Goal: Register for event/course

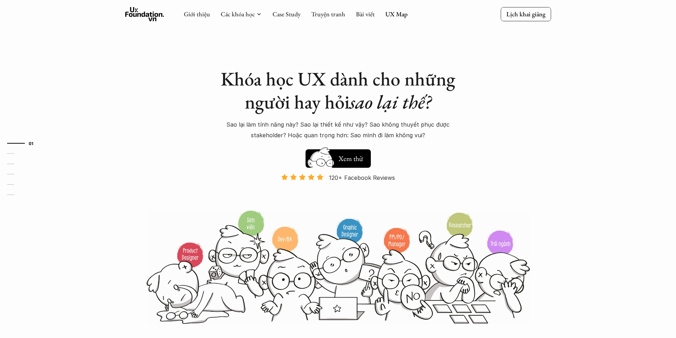
click at [320, 166] on img at bounding box center [321, 163] width 38 height 32
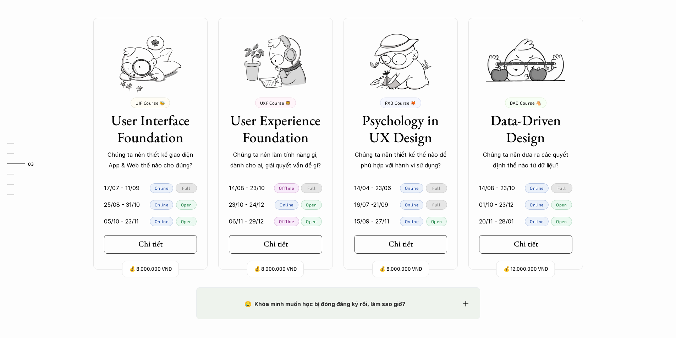
scroll to position [751, 0]
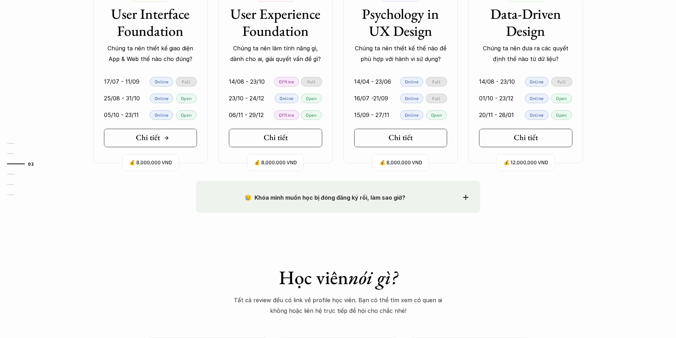
click at [176, 134] on link "Chi tiết" at bounding box center [150, 138] width 93 height 18
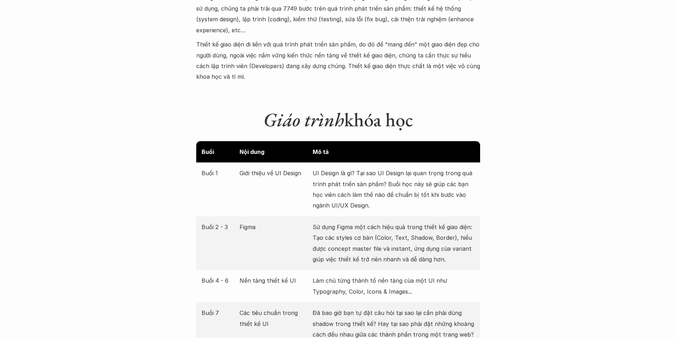
scroll to position [851, 0]
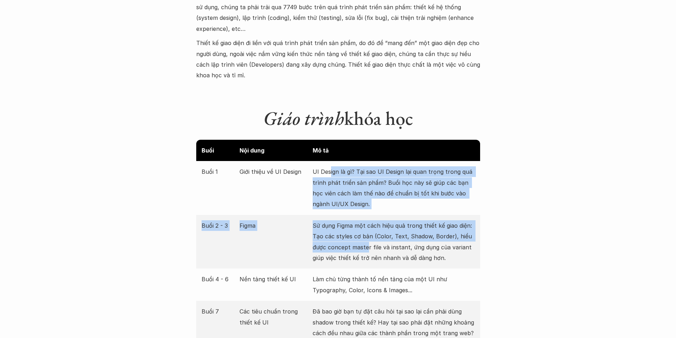
drag, startPoint x: 367, startPoint y: 233, endPoint x: 328, endPoint y: 151, distance: 90.3
click at [328, 161] on div "Buổi 1 Giới thiệu về UI Design UI Design là gì? Tại sao UI Design lại quan trọn…" at bounding box center [338, 188] width 284 height 54
drag, startPoint x: 328, startPoint y: 151, endPoint x: 419, endPoint y: 232, distance: 121.1
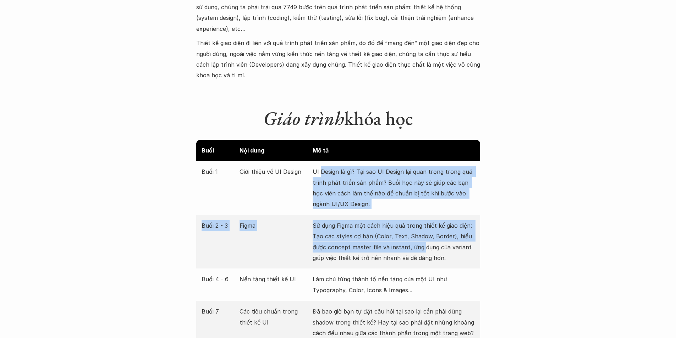
click at [419, 232] on p "Sử dụng Figma một cách hiệu quả trong thiết kế giao diện: Tạo các styles cơ bản…" at bounding box center [394, 241] width 162 height 43
drag, startPoint x: 419, startPoint y: 232, endPoint x: 314, endPoint y: 148, distance: 133.7
click at [314, 148] on div "Buổi Nội dung Mô tả" at bounding box center [338, 150] width 284 height 21
drag, startPoint x: 360, startPoint y: 224, endPoint x: 372, endPoint y: 241, distance: 21.0
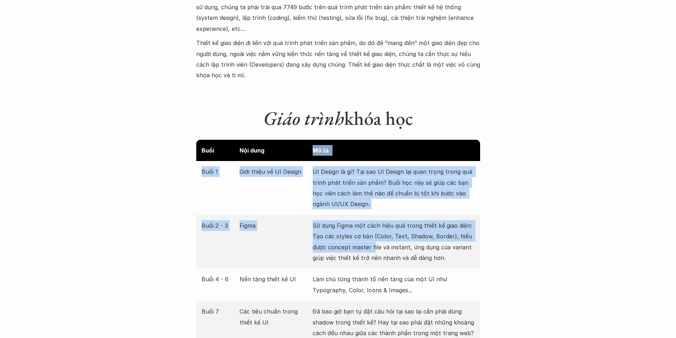
click at [372, 241] on p "Sử dụng Figma một cách hiệu quả trong thiết kế giao diện: Tạo các styles cơ bản…" at bounding box center [394, 241] width 162 height 43
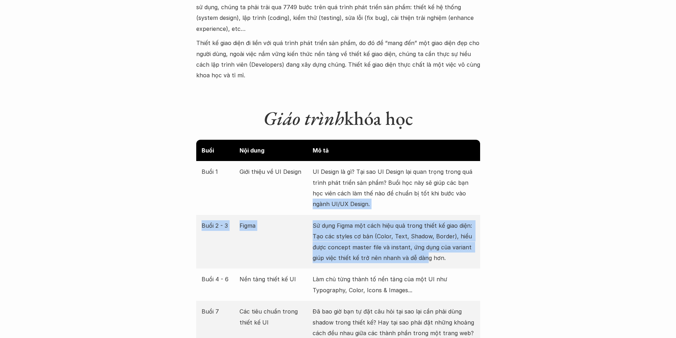
drag, startPoint x: 426, startPoint y: 256, endPoint x: 311, endPoint y: 193, distance: 130.5
click at [311, 193] on div "Buổi 1 Giới thiệu về UI Design UI Design là gì? Tại sao UI Design lại quan trọn…" at bounding box center [338, 188] width 284 height 54
drag, startPoint x: 311, startPoint y: 193, endPoint x: 456, endPoint y: 254, distance: 157.1
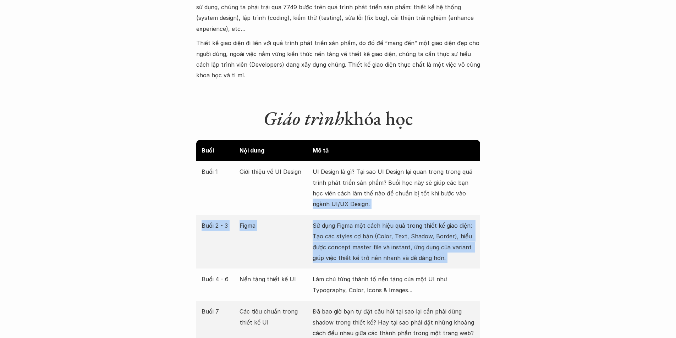
click at [456, 254] on div "Buổi 2 - 3 Figma Sử dụng Figma một cách hiệu quả trong thiết kế giao diện: Tạo …" at bounding box center [338, 242] width 284 height 54
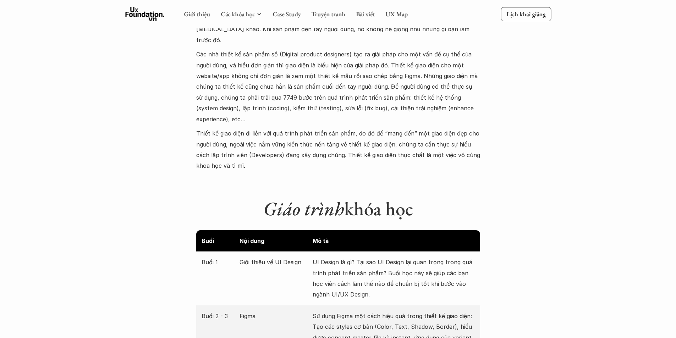
scroll to position [639, 0]
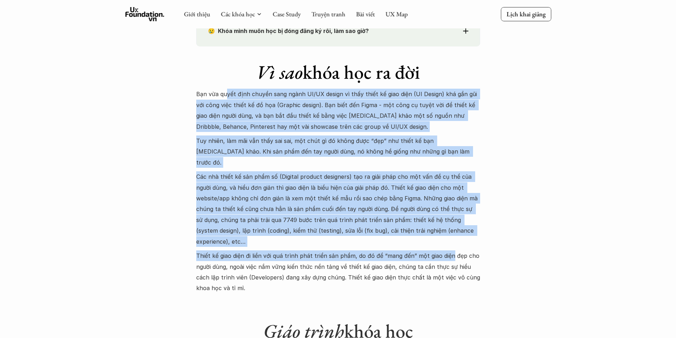
drag, startPoint x: 225, startPoint y: 99, endPoint x: 449, endPoint y: 247, distance: 268.4
click at [449, 247] on div "Bạn vừa quyết định chuyển sang ngành UI/UX design vì thấy thiết kế giao diện (U…" at bounding box center [338, 191] width 284 height 205
click at [449, 250] on p "Thiết kế giao diện đi liền với quá trình phát triển sản phẩm, do đó để “mang đế…" at bounding box center [338, 271] width 284 height 43
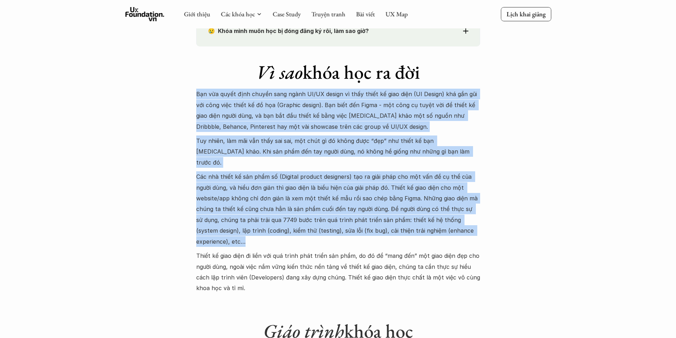
drag, startPoint x: 425, startPoint y: 225, endPoint x: 162, endPoint y: 92, distance: 294.9
drag, startPoint x: 260, startPoint y: 159, endPoint x: 376, endPoint y: 236, distance: 139.2
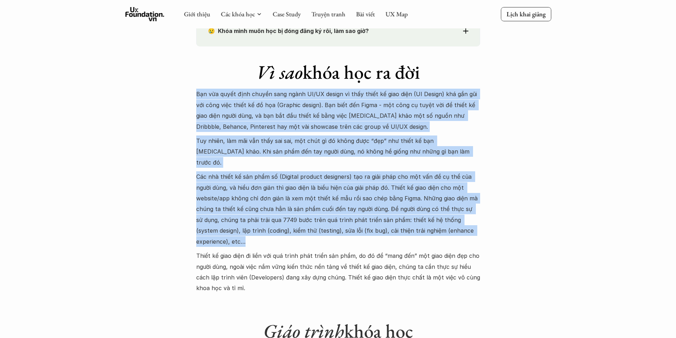
click at [376, 236] on p "Các nhà thiết kế sản phẩm số (Digital product designers) tạo ra giải pháp cho m…" at bounding box center [338, 209] width 284 height 76
drag, startPoint x: 339, startPoint y: 205, endPoint x: 187, endPoint y: 96, distance: 186.9
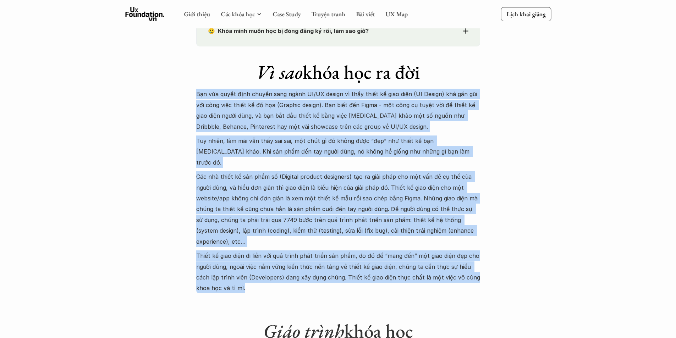
drag, startPoint x: 187, startPoint y: 96, endPoint x: 384, endPoint y: 278, distance: 268.8
click at [384, 278] on p "Thiết kế giao diện đi liền với quá trình phát triển sản phẩm, do đó để “mang đế…" at bounding box center [338, 271] width 284 height 43
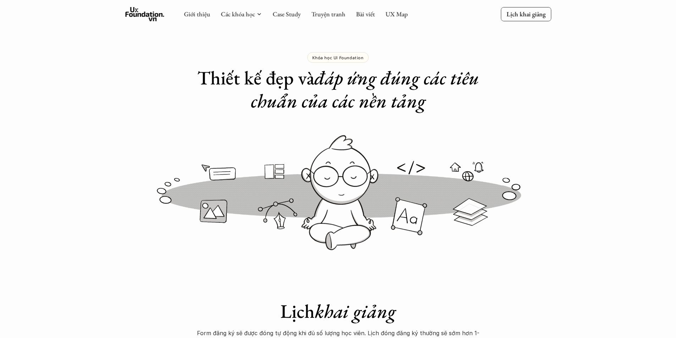
scroll to position [0, 0]
click at [400, 17] on link "UX Map" at bounding box center [396, 14] width 22 height 8
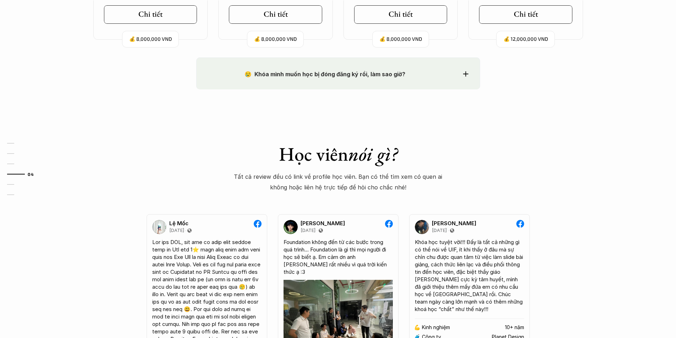
scroll to position [887, 0]
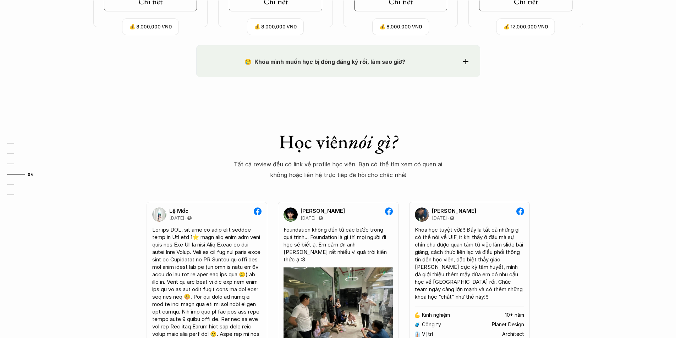
click at [357, 57] on p "😢 Khóa mình muốn học bị đóng đăng ký rồi, làm sao giờ?" at bounding box center [325, 61] width 234 height 11
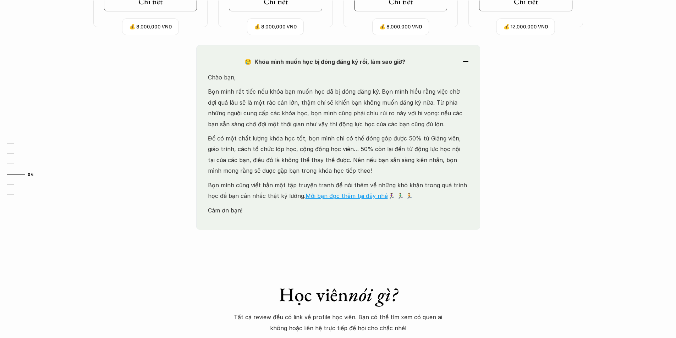
scroll to position [851, 0]
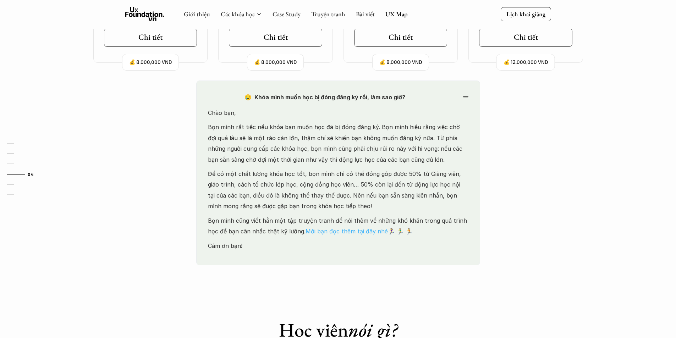
click at [352, 232] on link "Mời bạn đọc thêm tại đây nhé" at bounding box center [346, 231] width 82 height 7
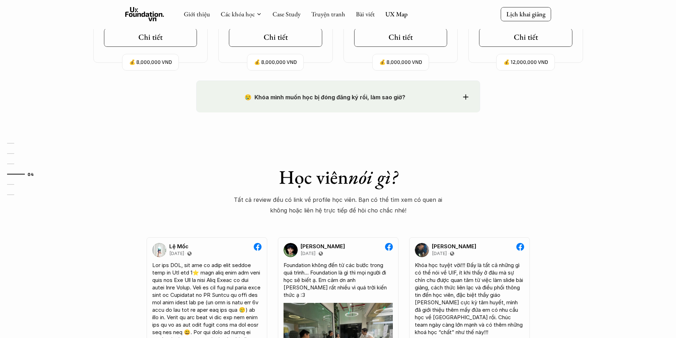
scroll to position [745, 0]
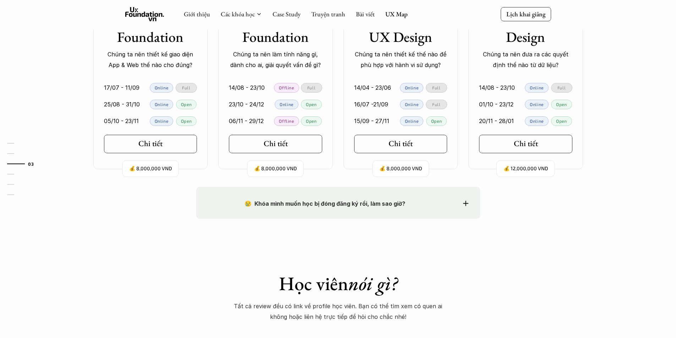
click at [517, 165] on p "💰 12,000,000 VND" at bounding box center [525, 169] width 44 height 10
click at [517, 148] on h5 "Chi tiết" at bounding box center [526, 143] width 24 height 9
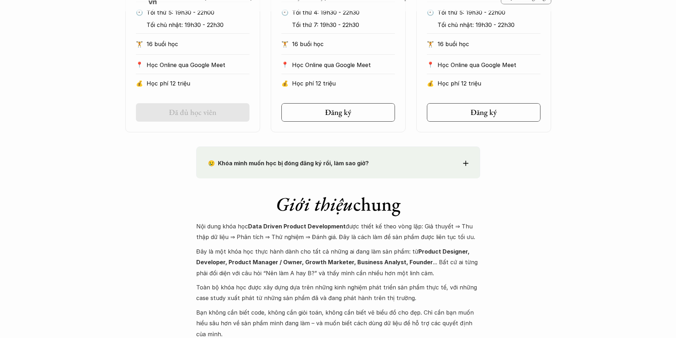
scroll to position [497, 0]
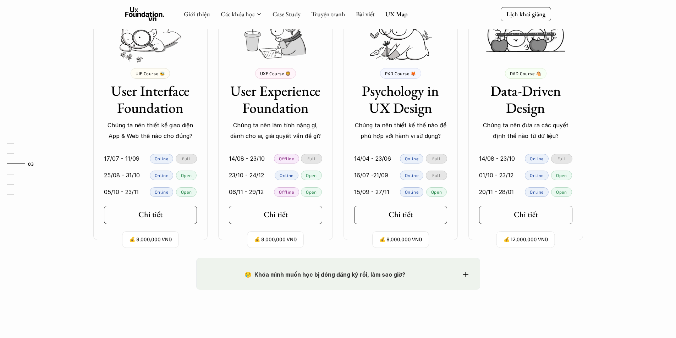
scroll to position [639, 0]
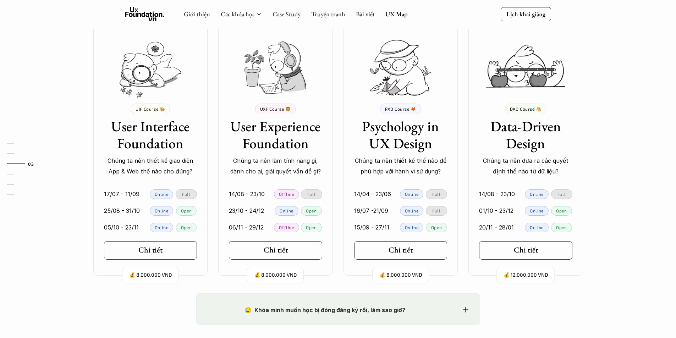
click at [299, 239] on div "💰 8,000,000 VND UXF Course 🦁 User Experience Foundation Chúng ta nên làm tính n…" at bounding box center [275, 150] width 115 height 252
click at [288, 248] on icon at bounding box center [291, 251] width 6 height 6
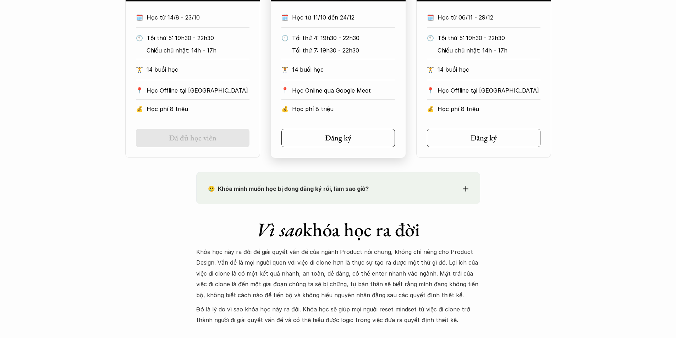
scroll to position [568, 0]
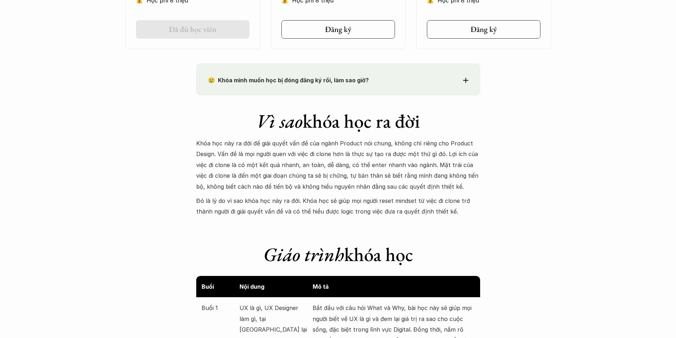
click at [335, 141] on p "Khóa học này ra đời để giải quyết vấn đề của ngành Product nói chung, không chỉ…" at bounding box center [338, 165] width 284 height 54
click at [316, 169] on p "Khóa học này ra đời để giải quyết vấn đề của ngành Product nói chung, không chỉ…" at bounding box center [338, 165] width 284 height 54
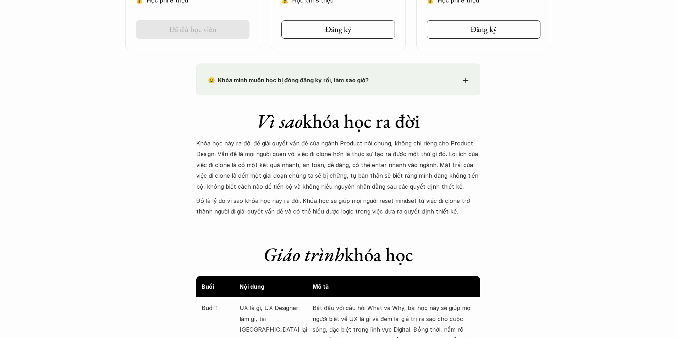
click at [316, 169] on p "Khóa học này ra đời để giải quyết vấn đề của ngành Product nói chung, không chỉ…" at bounding box center [338, 165] width 284 height 54
click at [300, 169] on p "Khóa học này ra đời để giải quyết vấn đề của ngành Product nói chung, không chỉ…" at bounding box center [338, 165] width 284 height 54
click at [293, 168] on p "Khóa học này ra đời để giải quyết vấn đề của ngành Product nói chung, không chỉ…" at bounding box center [338, 165] width 284 height 54
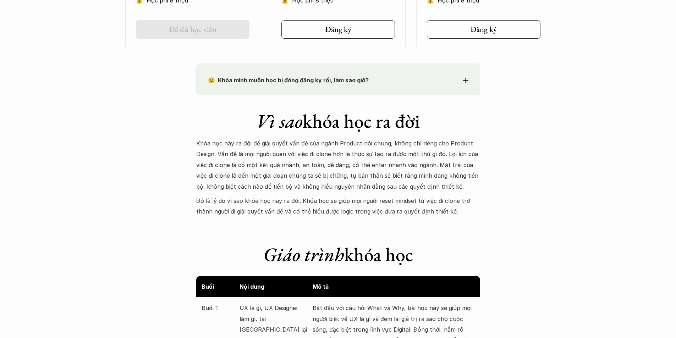
click at [293, 168] on p "Khóa học này ra đời để giải quyết vấn đề của ngành Product nói chung, không chỉ…" at bounding box center [338, 165] width 284 height 54
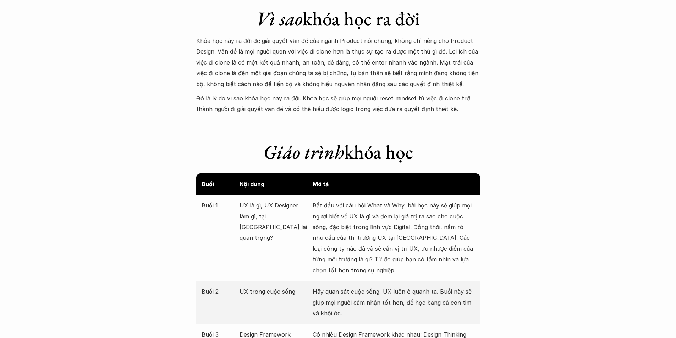
scroll to position [674, 0]
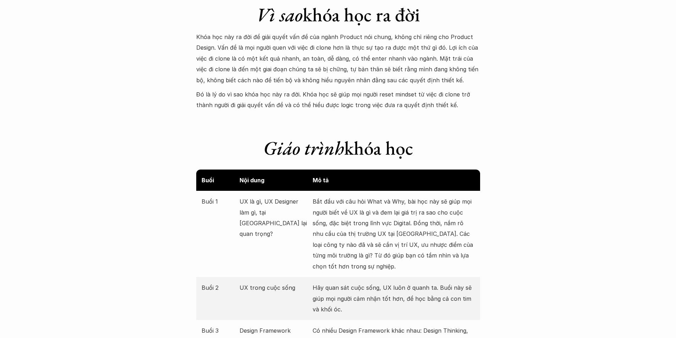
drag, startPoint x: 321, startPoint y: 197, endPoint x: 365, endPoint y: 261, distance: 77.6
click at [365, 261] on p "Bắt đầu với câu hỏi What và Why, bài học này sẽ giúp mọi người biết về UX là gì…" at bounding box center [394, 234] width 162 height 76
drag, startPoint x: 358, startPoint y: 262, endPoint x: 265, endPoint y: 204, distance: 109.5
click at [265, 204] on div "Buổi 1 UX là gì, UX Designer làm gì, tại sao UX lại quan trọng? Bắt đầu với câu…" at bounding box center [338, 234] width 284 height 86
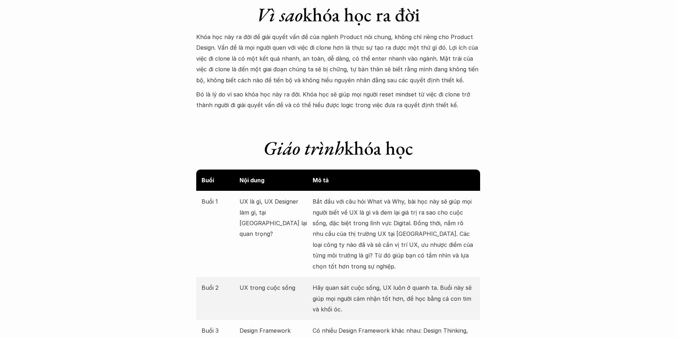
click at [265, 204] on p "UX là gì, UX Designer làm gì, tại sao UX lại quan trọng?" at bounding box center [274, 217] width 70 height 43
click at [265, 203] on p "UX là gì, UX Designer làm gì, tại sao UX lại quan trọng?" at bounding box center [274, 217] width 70 height 43
click at [264, 203] on p "UX là gì, UX Designer làm gì, tại sao UX lại quan trọng?" at bounding box center [274, 217] width 70 height 43
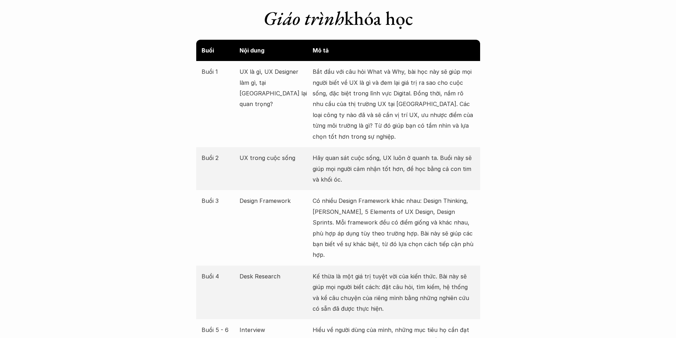
scroll to position [816, 0]
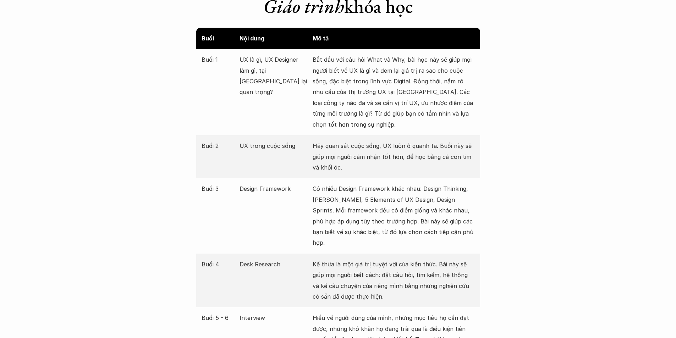
click at [367, 172] on p "Hãy quan sát cuộc sống, UX luôn ở quanh ta. Buổi này sẽ giúp mọi người cảm nhận…" at bounding box center [394, 156] width 162 height 32
click at [346, 170] on p "Hãy quan sát cuộc sống, UX luôn ở quanh ta. Buổi này sẽ giúp mọi người cảm nhận…" at bounding box center [394, 156] width 162 height 32
drag, startPoint x: 346, startPoint y: 170, endPoint x: 365, endPoint y: 233, distance: 66.7
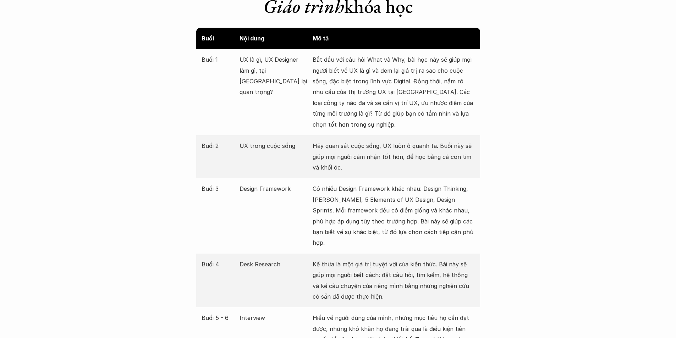
click at [365, 233] on div "Buổi Nội dung Mô tả Buổi 1 UX là gì, UX Designer làm gì, tại sao UX lại quan tr…" at bounding box center [338, 324] width 284 height 592
click at [365, 233] on p "Có nhiều Design Framework khác nhau: Design Thinking, Lean UX, 5 Elements of UX…" at bounding box center [394, 215] width 162 height 65
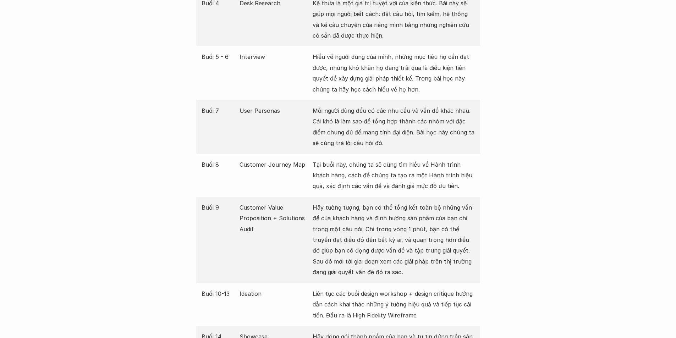
scroll to position [1100, 0]
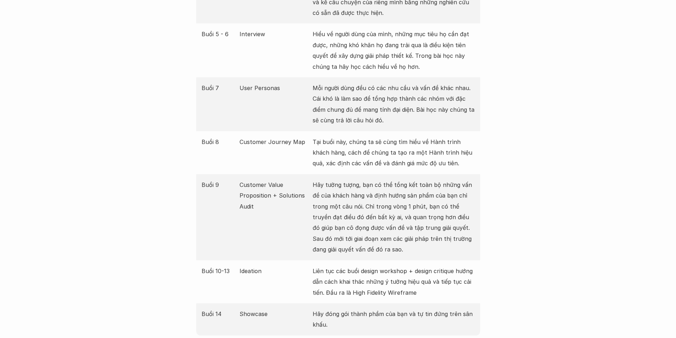
drag, startPoint x: 365, startPoint y: 230, endPoint x: 320, endPoint y: 181, distance: 66.5
click at [320, 183] on p "Hãy tưởng tượng, bạn có thể tổng kết toàn bộ những vấn đề của khách hàng và địn…" at bounding box center [394, 218] width 162 height 76
click at [319, 180] on p "Hãy tưởng tượng, bạn có thể tổng kết toàn bộ những vấn đề của khách hàng và địn…" at bounding box center [394, 218] width 162 height 76
drag, startPoint x: 315, startPoint y: 169, endPoint x: 376, endPoint y: 265, distance: 113.8
click at [376, 265] on div "Buổi Nội dung Mô tả Buổi 1 UX là gì, UX Designer làm gì, tại sao UX lại quan tr…" at bounding box center [338, 40] width 284 height 592
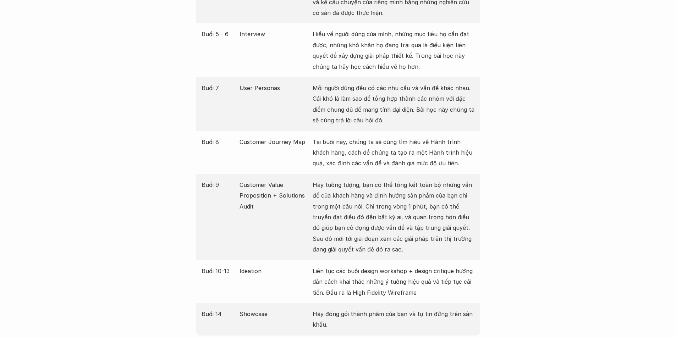
click at [376, 266] on p "Liên tục các buổi design workshop + design critique hướng dẫn cách khai thác nh…" at bounding box center [394, 282] width 162 height 32
drag, startPoint x: 375, startPoint y: 248, endPoint x: 415, endPoint y: 283, distance: 53.3
click at [415, 283] on div "Buổi Nội dung Mô tả Buổi 1 UX là gì, UX Designer làm gì, tại sao UX lại quan tr…" at bounding box center [338, 40] width 284 height 592
click at [415, 283] on p "Liên tục các buổi design workshop + design critique hướng dẫn cách khai thác nh…" at bounding box center [394, 282] width 162 height 32
drag, startPoint x: 415, startPoint y: 283, endPoint x: 321, endPoint y: 252, distance: 99.2
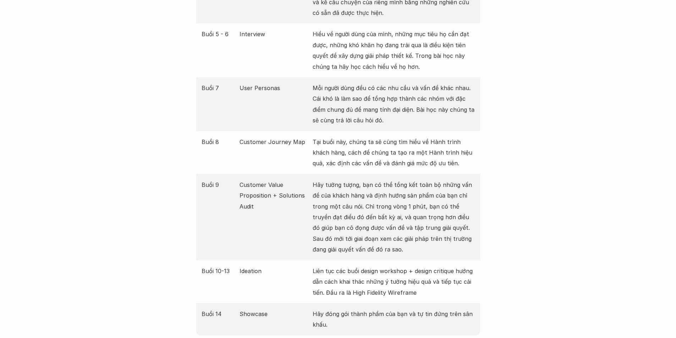
click at [321, 260] on div "Buổi 10-13 Ideation Liên tục các buổi design workshop + design critique hướng d…" at bounding box center [338, 281] width 284 height 43
drag, startPoint x: 321, startPoint y: 252, endPoint x: 420, endPoint y: 280, distance: 103.3
click at [420, 280] on div "Buổi 10-13 Ideation Liên tục các buổi design workshop + design critique hướng d…" at bounding box center [338, 281] width 284 height 43
click at [420, 280] on p "Liên tục các buổi design workshop + design critique hướng dẫn cách khai thác nh…" at bounding box center [394, 282] width 162 height 32
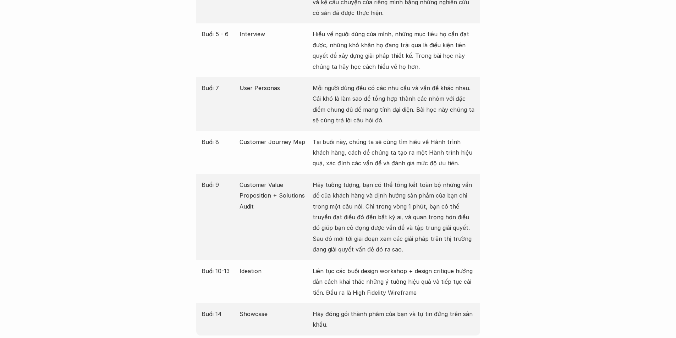
drag, startPoint x: 420, startPoint y: 280, endPoint x: 316, endPoint y: 252, distance: 107.9
click at [316, 260] on div "Buổi 10-13 Ideation Liên tục các buổi design workshop + design critique hướng d…" at bounding box center [338, 281] width 284 height 43
drag, startPoint x: 316, startPoint y: 252, endPoint x: 435, endPoint y: 288, distance: 124.2
click at [435, 288] on div "Buổi 10-13 Ideation Liên tục các buổi design workshop + design critique hướng d…" at bounding box center [338, 281] width 284 height 43
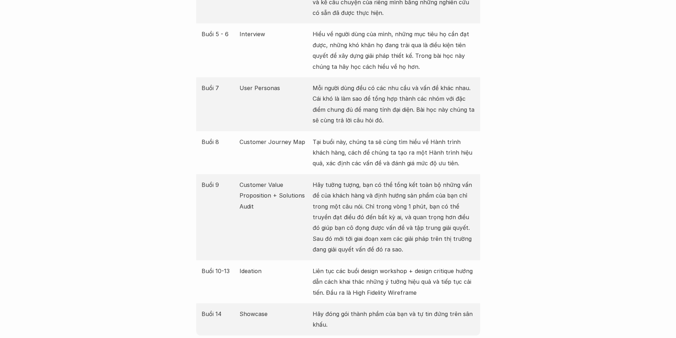
click at [435, 288] on div "Buổi 10-13 Ideation Liên tục các buổi design workshop + design critique hướng d…" at bounding box center [338, 281] width 284 height 43
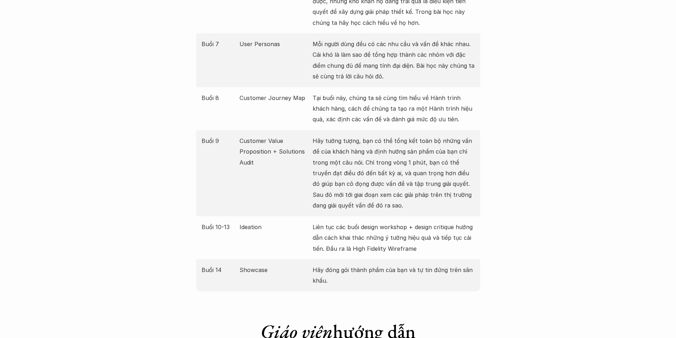
scroll to position [1242, 0]
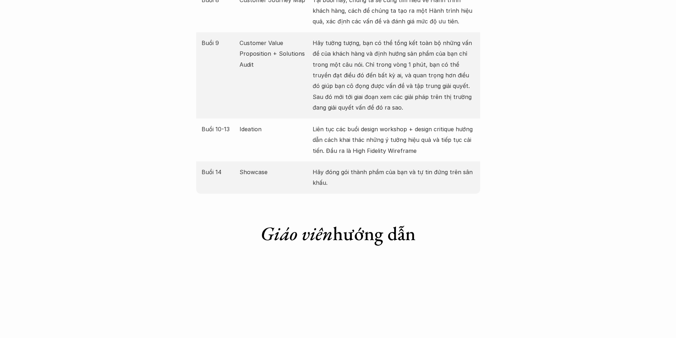
drag, startPoint x: 353, startPoint y: 176, endPoint x: 287, endPoint y: 120, distance: 85.8
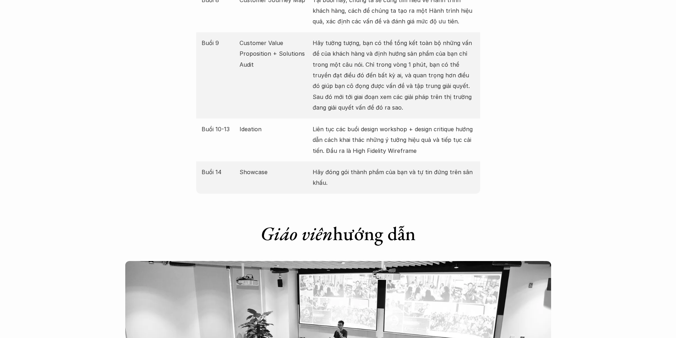
click at [288, 124] on p "Ideation" at bounding box center [274, 129] width 70 height 11
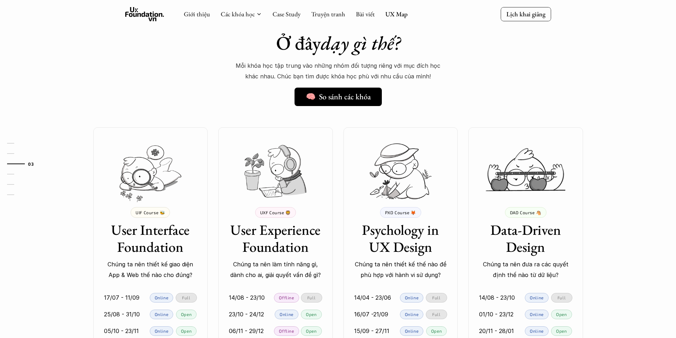
scroll to position [497, 0]
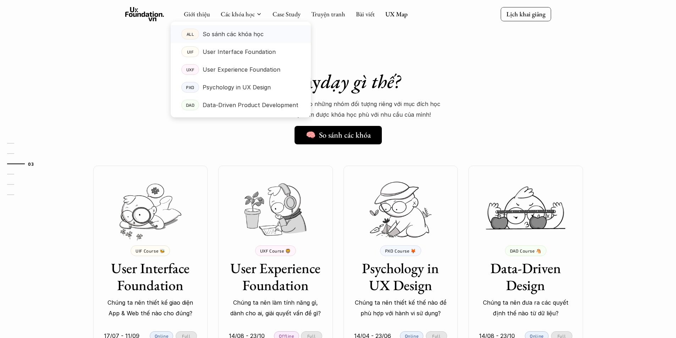
click at [236, 34] on p "So sánh các khóa học" at bounding box center [233, 34] width 61 height 11
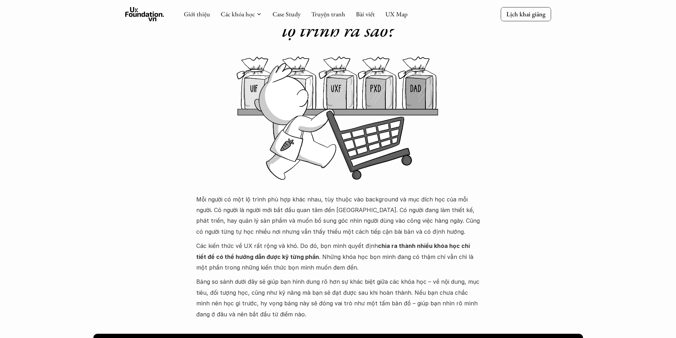
scroll to position [177, 0]
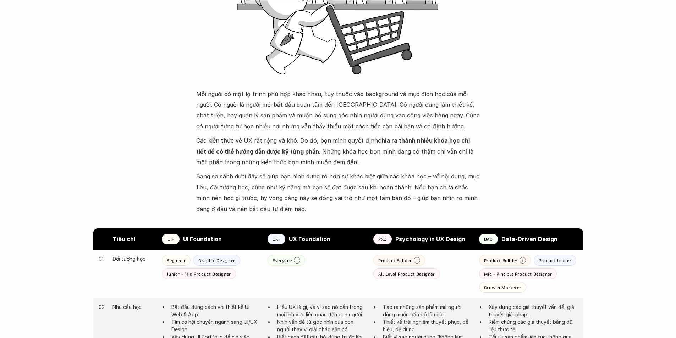
drag, startPoint x: 337, startPoint y: 134, endPoint x: 229, endPoint y: 80, distance: 121.2
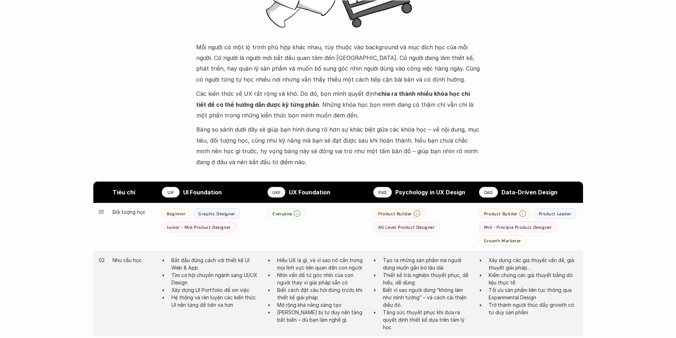
scroll to position [319, 0]
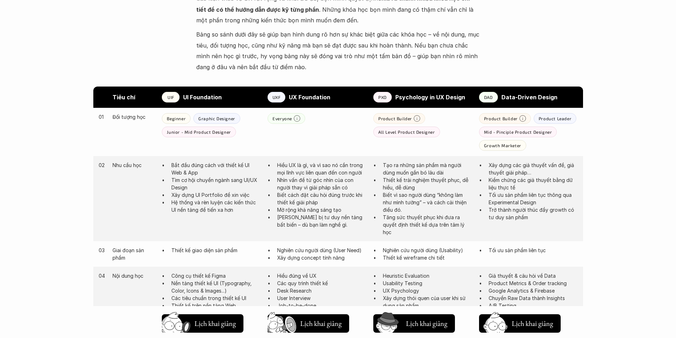
drag, startPoint x: 299, startPoint y: 119, endPoint x: 295, endPoint y: 118, distance: 4.7
click at [296, 121] on icon at bounding box center [297, 118] width 6 height 6
click at [409, 135] on div "All Level Product Designer" at bounding box center [406, 132] width 67 height 11
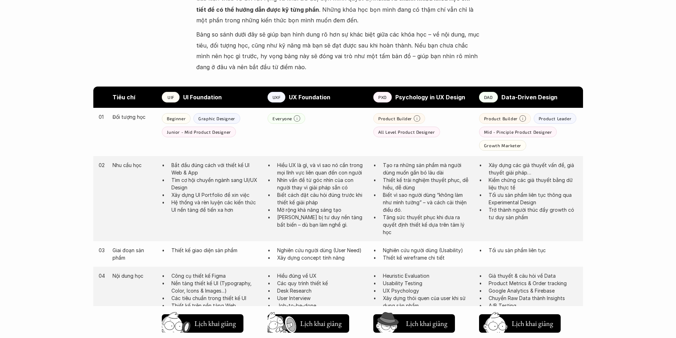
click at [388, 130] on p "All Level Product Designer" at bounding box center [406, 131] width 57 height 5
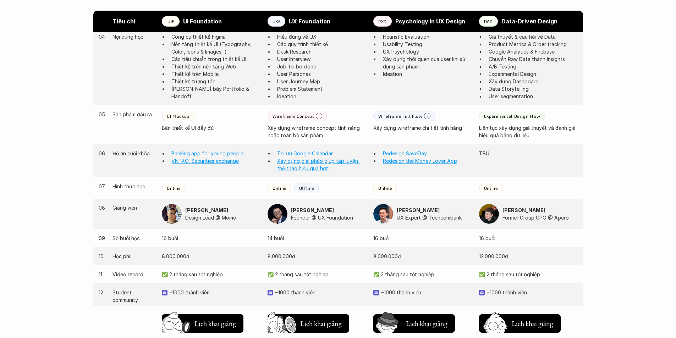
scroll to position [568, 0]
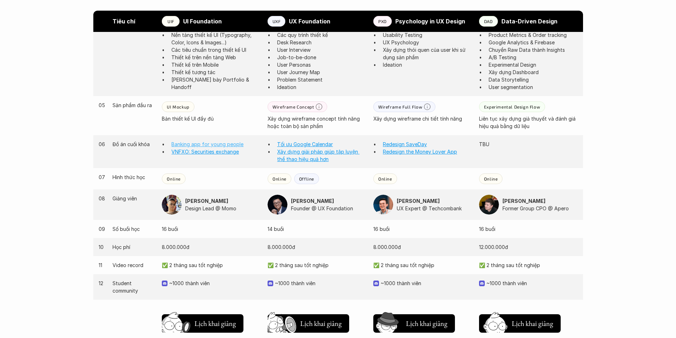
click at [202, 144] on link "Banking app for young people" at bounding box center [207, 144] width 72 height 6
click at [205, 152] on link "VNFXO: Securities exchange" at bounding box center [204, 152] width 67 height 6
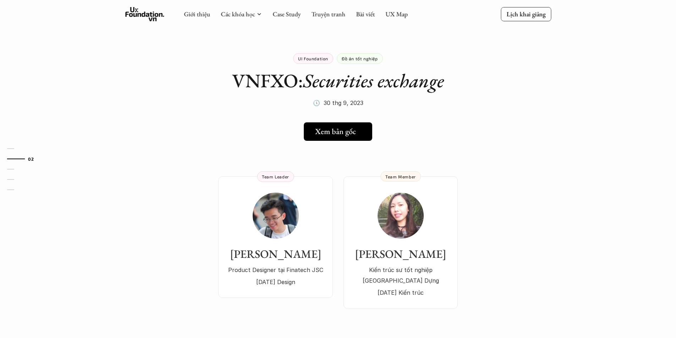
click at [320, 132] on h5 "Xem bản gốc" at bounding box center [335, 131] width 41 height 9
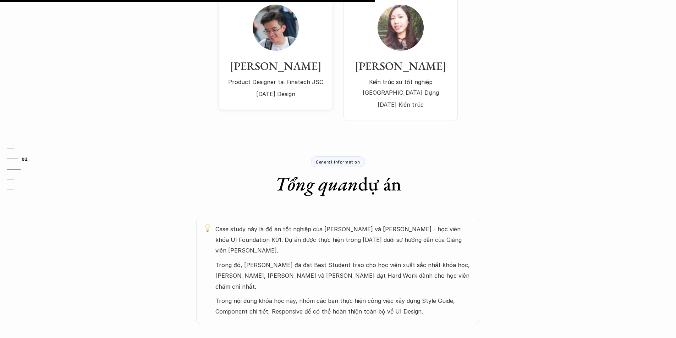
scroll to position [319, 0]
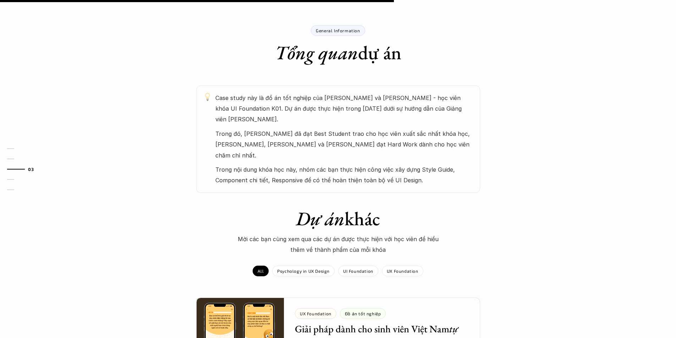
drag, startPoint x: 263, startPoint y: 101, endPoint x: 387, endPoint y: 150, distance: 133.5
click at [387, 150] on div "Case study này là đồ án tốt nghiệp của Trần Thanh Lâm và Đỗ Thúy Quỳnh - học vi…" at bounding box center [344, 139] width 258 height 93
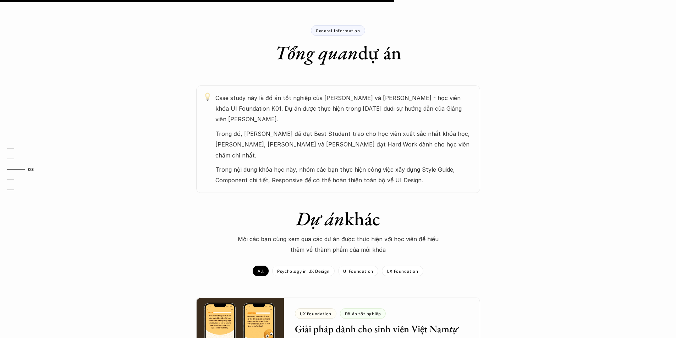
click at [387, 150] on div "Case study này là đồ án tốt nghiệp của Trần Thanh Lâm và Đỗ Thúy Quỳnh - học vi…" at bounding box center [344, 139] width 258 height 93
click at [357, 144] on p "Trong đó, Trần Thanh Lâm đã đạt Best Student trao cho học viên xuất sắc nhất kh…" at bounding box center [344, 144] width 258 height 32
click at [331, 142] on p "Trong đó, Trần Thanh Lâm đã đạt Best Student trao cho học viên xuất sắc nhất kh…" at bounding box center [344, 144] width 258 height 32
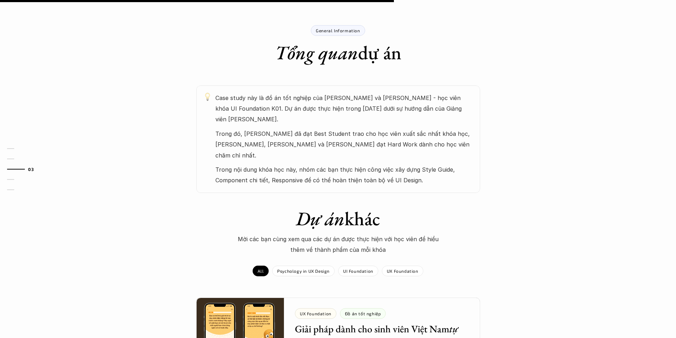
click at [331, 142] on p "Trong đó, Trần Thanh Lâm đã đạt Best Student trao cho học viên xuất sắc nhất kh…" at bounding box center [344, 144] width 258 height 32
click at [304, 138] on p "Trong đó, Trần Thanh Lâm đã đạt Best Student trao cho học viên xuất sắc nhất kh…" at bounding box center [344, 144] width 258 height 32
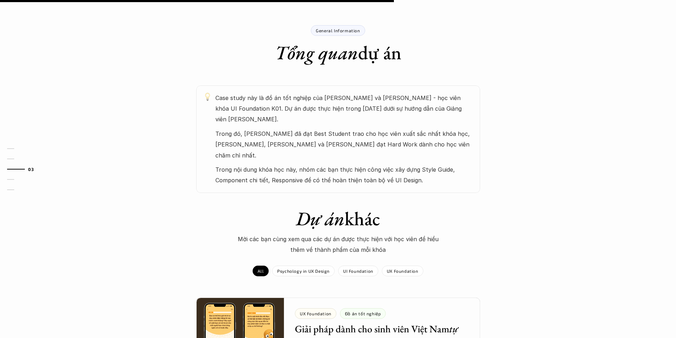
click at [260, 132] on p "Trong đó, Trần Thanh Lâm đã đạt Best Student trao cho học viên xuất sắc nhất kh…" at bounding box center [344, 144] width 258 height 32
click at [248, 132] on p "Trong đó, Trần Thanh Lâm đã đạt Best Student trao cho học viên xuất sắc nhất kh…" at bounding box center [344, 144] width 258 height 32
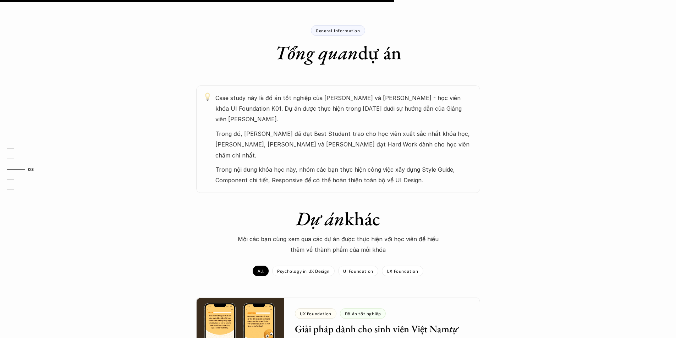
click at [248, 132] on p "Trong đó, Trần Thanh Lâm đã đạt Best Student trao cho học viên xuất sắc nhất kh…" at bounding box center [344, 144] width 258 height 32
click at [233, 135] on p "Trong đó, Trần Thanh Lâm đã đạt Best Student trao cho học viên xuất sắc nhất kh…" at bounding box center [344, 144] width 258 height 32
click at [248, 164] on p "Trong nội dung khóa học này, nhóm các bạn thực hiện công việc xây dựng Style Gu…" at bounding box center [344, 175] width 258 height 22
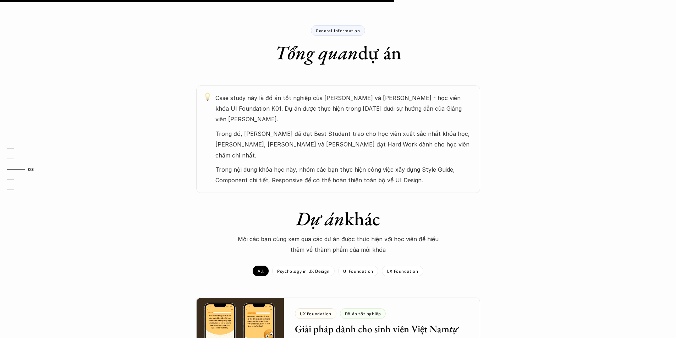
click at [248, 164] on p "Trong nội dung khóa học này, nhóm các bạn thực hiện công việc xây dựng Style Gu…" at bounding box center [344, 175] width 258 height 22
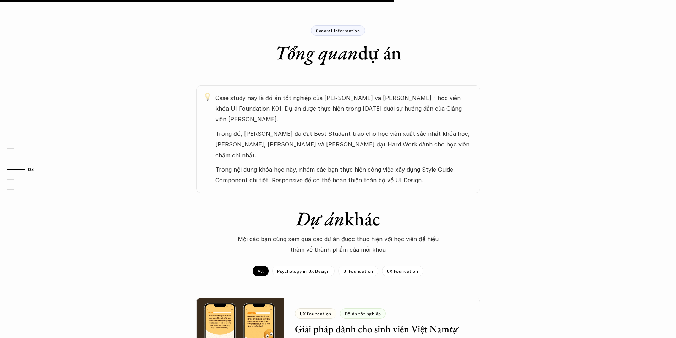
click at [234, 164] on p "Trong nội dung khóa học này, nhóm các bạn thực hiện công việc xây dựng Style Gu…" at bounding box center [344, 175] width 258 height 22
click at [223, 164] on p "Trong nội dung khóa học này, nhóm các bạn thực hiện công việc xây dựng Style Gu…" at bounding box center [344, 175] width 258 height 22
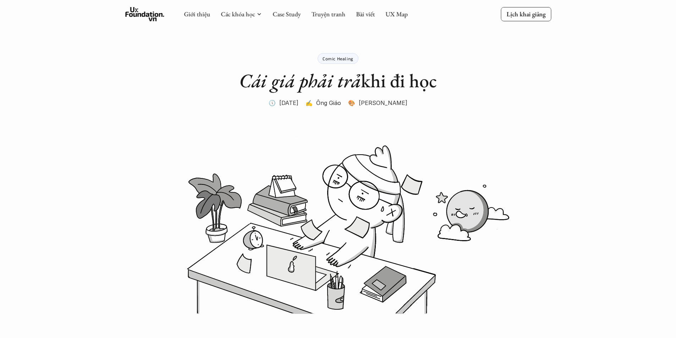
drag, startPoint x: 438, startPoint y: 105, endPoint x: 444, endPoint y: 122, distance: 17.9
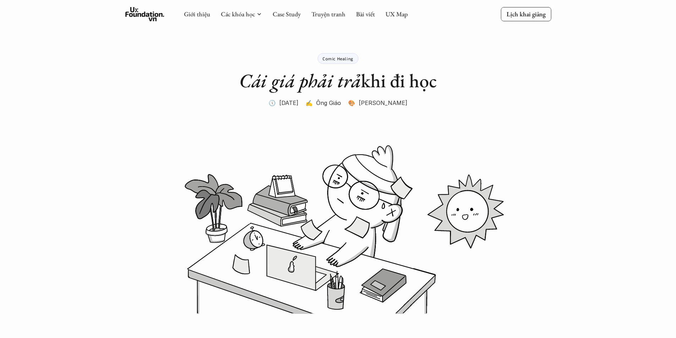
click at [392, 102] on p "🎨 Nhung Phạm" at bounding box center [377, 103] width 59 height 11
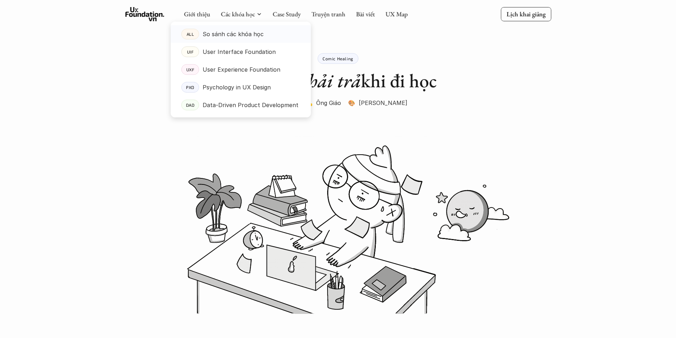
click at [248, 33] on p "So sánh các khóa học" at bounding box center [233, 34] width 61 height 11
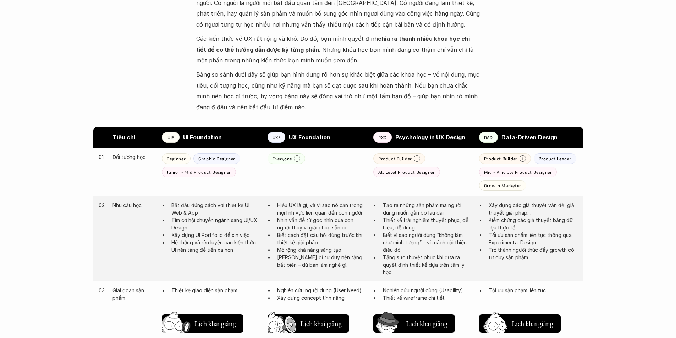
scroll to position [319, 0]
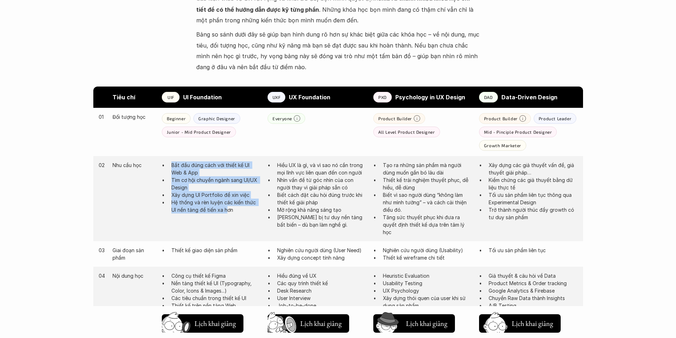
drag, startPoint x: 161, startPoint y: 158, endPoint x: 227, endPoint y: 225, distance: 94.1
click at [227, 225] on div "02 Nhu cầu học Bắt đầu đúng cách với thiết kế UI Web & App Tìm cơ hội chuyển ng…" at bounding box center [338, 198] width 490 height 85
drag, startPoint x: 230, startPoint y: 222, endPoint x: 171, endPoint y: 165, distance: 81.8
click at [173, 167] on div "02 Nhu cầu học Bắt đầu đúng cách với thiết kế UI Web & App Tìm cơ hội chuyển ng…" at bounding box center [338, 198] width 490 height 85
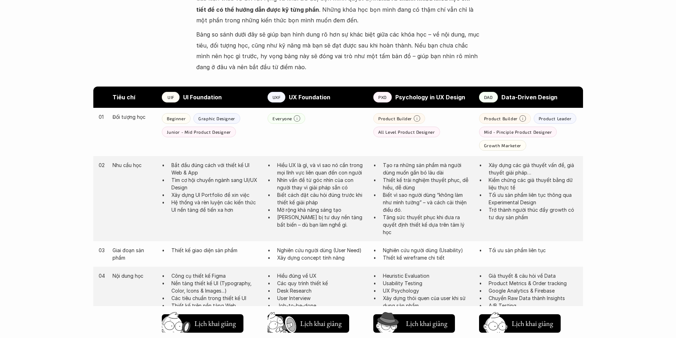
click at [171, 165] on ul "Bắt đầu đúng cách với thiết kế UI Web & App Tìm cơ hội chuyển ngành sang UI/UX …" at bounding box center [211, 187] width 99 height 52
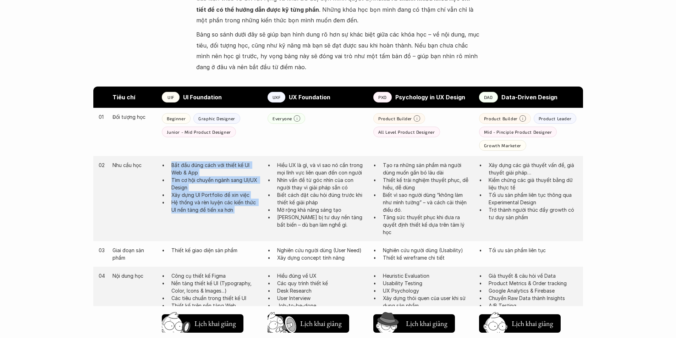
drag, startPoint x: 171, startPoint y: 165, endPoint x: 234, endPoint y: 228, distance: 89.8
click at [234, 228] on div "02 Nhu cầu học Bắt đầu đúng cách với thiết kế UI Web & App Tìm cơ hội chuyển ng…" at bounding box center [338, 198] width 490 height 85
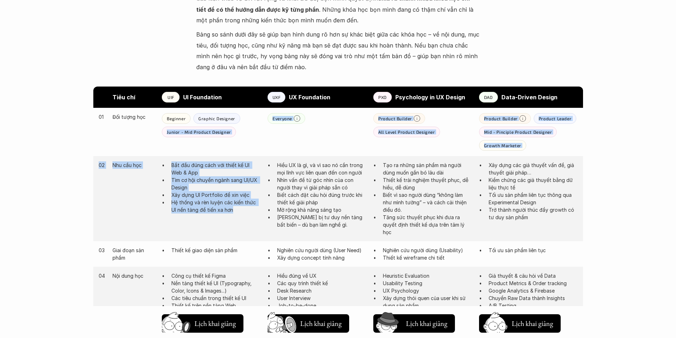
drag, startPoint x: 233, startPoint y: 216, endPoint x: 164, endPoint y: 151, distance: 94.9
click at [165, 153] on div "01 Đối tượng học Beginner Graphic Designer Junior - Mid Product Designer Everyo…" at bounding box center [338, 174] width 490 height 133
click at [164, 151] on div "01 Đối tượng học Beginner Graphic Designer Junior - Mid Product Designer Everyo…" at bounding box center [338, 132] width 490 height 48
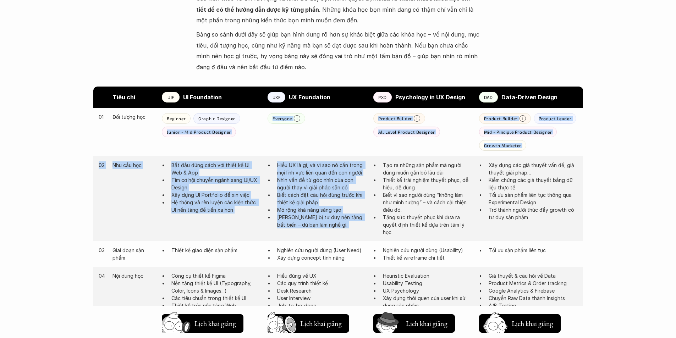
drag, startPoint x: 164, startPoint y: 151, endPoint x: 324, endPoint y: 222, distance: 174.7
click at [324, 222] on div "01 Đối tượng học Beginner Graphic Designer Junior - Mid Product Designer Everyo…" at bounding box center [338, 174] width 490 height 133
click at [324, 222] on p "Trang bị tư duy nền tảng bất biến – dù bạn làm nghề gì." at bounding box center [321, 221] width 89 height 15
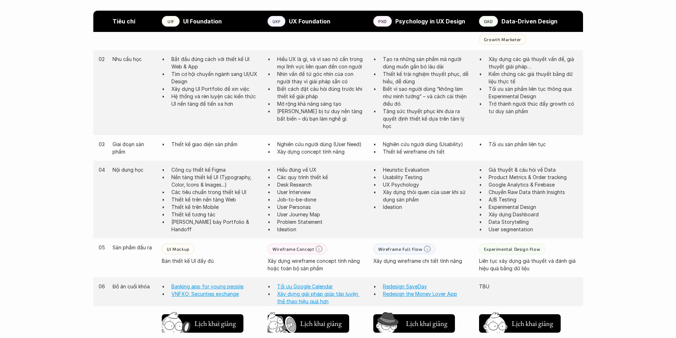
scroll to position [426, 0]
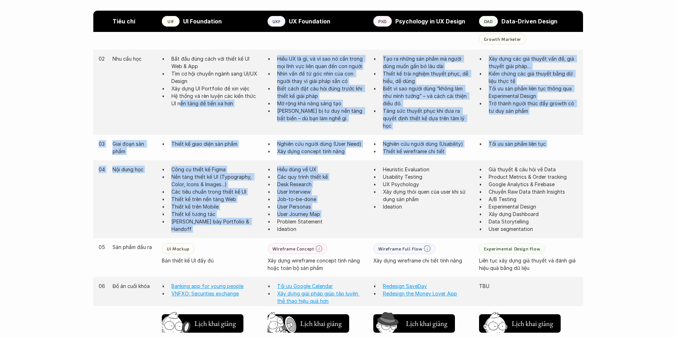
drag, startPoint x: 181, startPoint y: 122, endPoint x: 266, endPoint y: 221, distance: 130.6
click at [266, 221] on div "Tiêu chí UIF UI Foundation UXF UX Foundation PXD Psychology in UX Design DAD Da…" at bounding box center [338, 248] width 490 height 537
click at [266, 221] on div "04 Nội dung học Công cụ thiết kế Figma Nền tảng thiết kế UI (Typography, Color,…" at bounding box center [338, 199] width 490 height 78
drag, startPoint x: 258, startPoint y: 225, endPoint x: 192, endPoint y: 131, distance: 114.9
click at [192, 131] on div "Tiêu chí UIF UI Foundation UXF UX Foundation PXD Psychology in UX Design DAD Da…" at bounding box center [338, 248] width 490 height 537
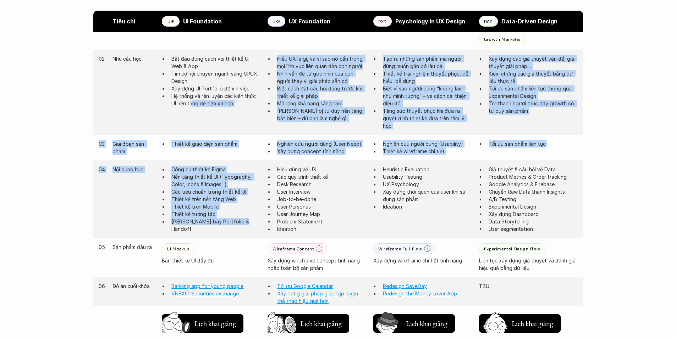
click at [192, 131] on div "02 Nhu cầu học Bắt đầu đúng cách với thiết kế UI Web & App Tìm cơ hội chuyển ng…" at bounding box center [338, 92] width 490 height 85
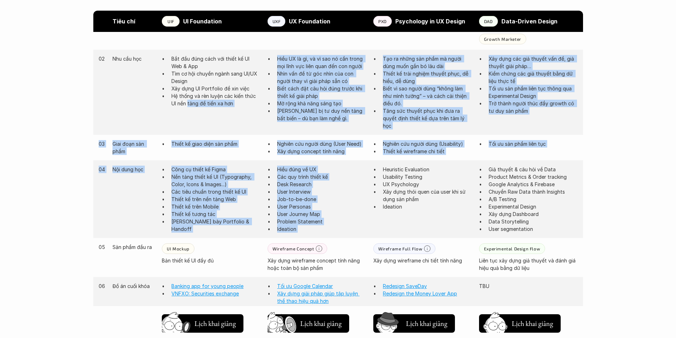
drag, startPoint x: 192, startPoint y: 131, endPoint x: 345, endPoint y: 228, distance: 181.2
click at [345, 228] on div "Tiêu chí UIF UI Foundation UXF UX Foundation PXD Psychology in UX Design DAD Da…" at bounding box center [338, 248] width 490 height 537
click at [345, 228] on p "Ideation" at bounding box center [321, 228] width 89 height 7
drag, startPoint x: 345, startPoint y: 228, endPoint x: 219, endPoint y: 123, distance: 164.0
click at [219, 123] on div "Tiêu chí UIF UI Foundation UXF UX Foundation PXD Psychology in UX Design DAD Da…" at bounding box center [338, 248] width 490 height 537
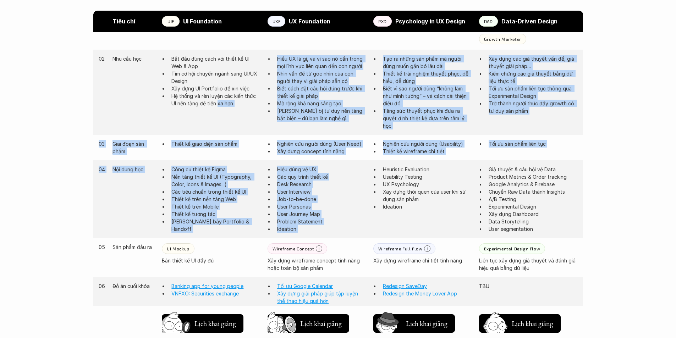
click at [219, 123] on div "02 Nhu cầu học Bắt đầu đúng cách với thiết kế UI Web & App Tìm cơ hội chuyển ng…" at bounding box center [338, 92] width 490 height 85
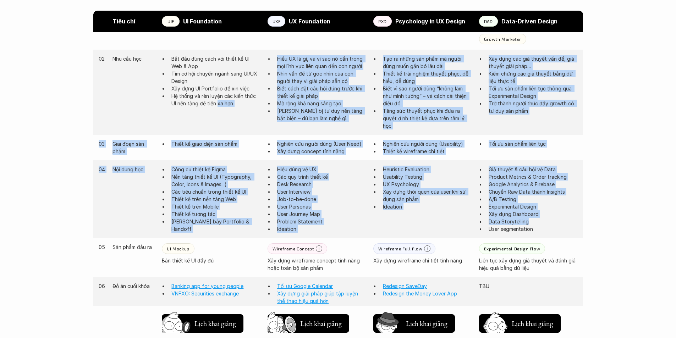
drag, startPoint x: 219, startPoint y: 123, endPoint x: 520, endPoint y: 224, distance: 317.5
click at [520, 224] on div "Tiêu chí UIF UI Foundation UXF UX Foundation PXD Psychology in UX Design DAD Da…" at bounding box center [338, 248] width 490 height 537
click at [520, 224] on p "Data Storytelling" at bounding box center [532, 221] width 89 height 7
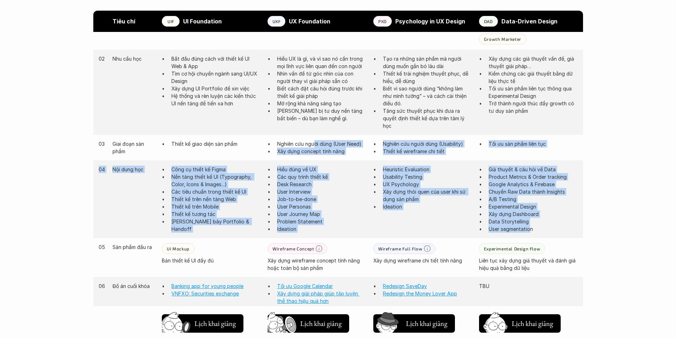
drag, startPoint x: 529, startPoint y: 226, endPoint x: 313, endPoint y: 140, distance: 232.7
click at [313, 140] on div "03 Giai đoạn sản phẩm Thiết kế giao diện sản phẩm Nghiên cứu người dùng (User N…" at bounding box center [338, 326] width 490 height 382
click at [313, 140] on div "03 Giai đoạn sản phẩm Thiết kế giao diện sản phẩm Nghiên cứu người dùng (User N…" at bounding box center [338, 148] width 490 height 26
drag, startPoint x: 313, startPoint y: 140, endPoint x: 513, endPoint y: 222, distance: 216.2
click at [513, 222] on div "03 Giai đoạn sản phẩm Thiết kế giao diện sản phẩm Nghiên cứu người dùng (User N…" at bounding box center [338, 326] width 490 height 382
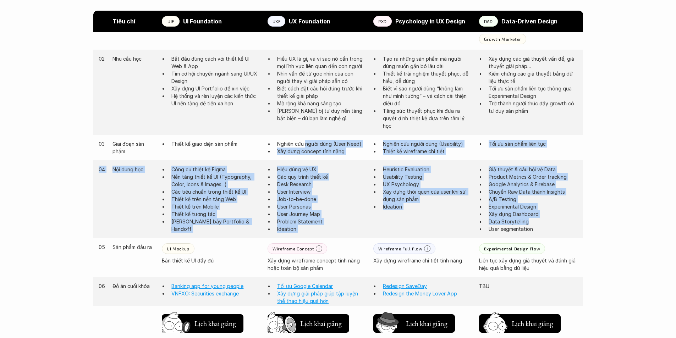
click at [513, 222] on p "Data Storytelling" at bounding box center [532, 221] width 89 height 7
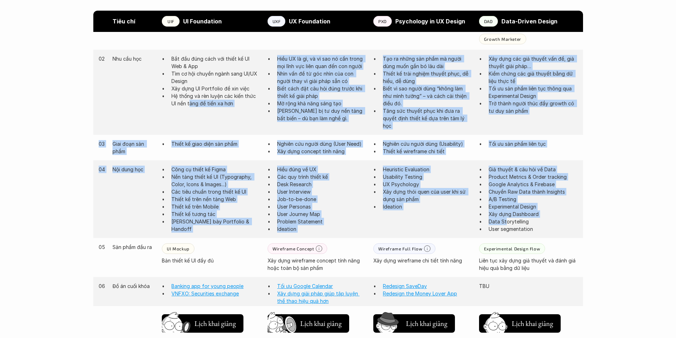
drag, startPoint x: 330, startPoint y: 173, endPoint x: 190, endPoint y: 133, distance: 145.2
click at [190, 133] on div "Tiêu chí UIF UI Foundation UXF UX Foundation PXD Psychology in UX Design DAD Da…" at bounding box center [338, 248] width 490 height 537
click at [190, 133] on div "02 Nhu cầu học Bắt đầu đúng cách với thiết kế UI Web & App Tìm cơ hội chuyển ng…" at bounding box center [338, 92] width 490 height 85
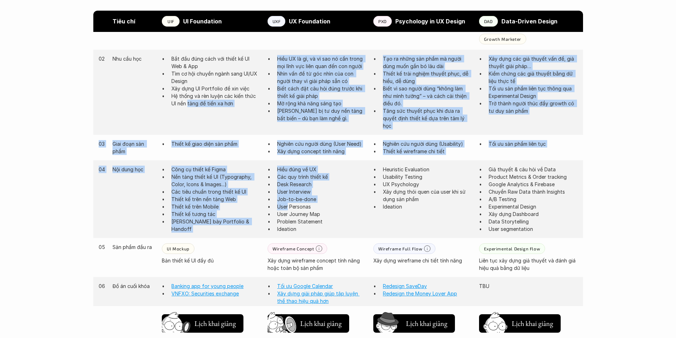
drag, startPoint x: 190, startPoint y: 133, endPoint x: 273, endPoint y: 212, distance: 114.4
click at [273, 212] on div "Tiêu chí UIF UI Foundation UXF UX Foundation PXD Psychology in UX Design DAD Da…" at bounding box center [338, 248] width 490 height 537
click at [273, 212] on ul "Hiểu đúng về UX Các quy trình thiết kế Desk Research User Interview Job-to-be-d…" at bounding box center [316, 199] width 99 height 67
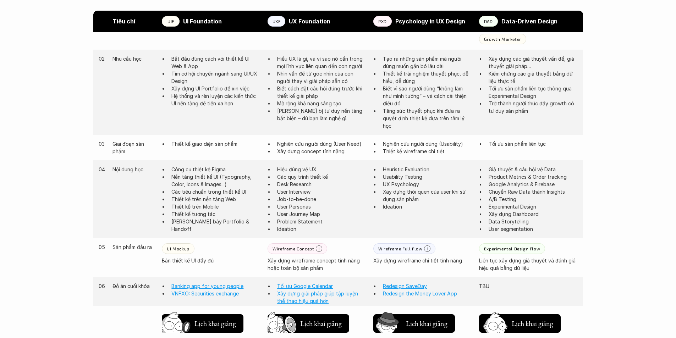
scroll to position [497, 0]
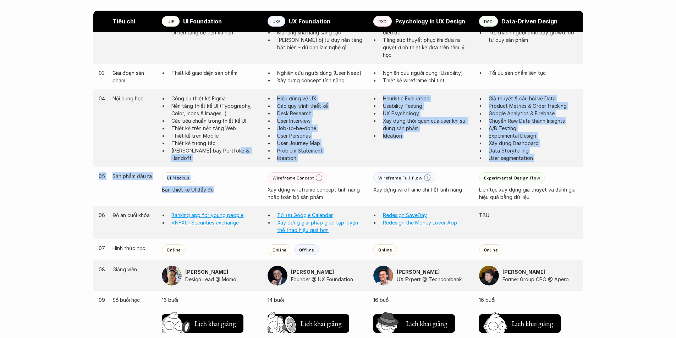
drag, startPoint x: 217, startPoint y: 194, endPoint x: 231, endPoint y: 166, distance: 31.4
click at [231, 166] on div "03 Giai đoạn sản phẩm Thiết kế giao diện sản phẩm Nghiên cứu người dùng (User N…" at bounding box center [338, 255] width 490 height 382
click at [231, 166] on div "04 Nội dung học Công cụ thiết kế Figma Nền tảng thiết kế UI (Typography, Color,…" at bounding box center [338, 128] width 490 height 78
drag, startPoint x: 231, startPoint y: 166, endPoint x: 234, endPoint y: 203, distance: 37.0
click at [234, 203] on div "03 Giai đoạn sản phẩm Thiết kế giao diện sản phẩm Nghiên cứu người dùng (User N…" at bounding box center [338, 255] width 490 height 382
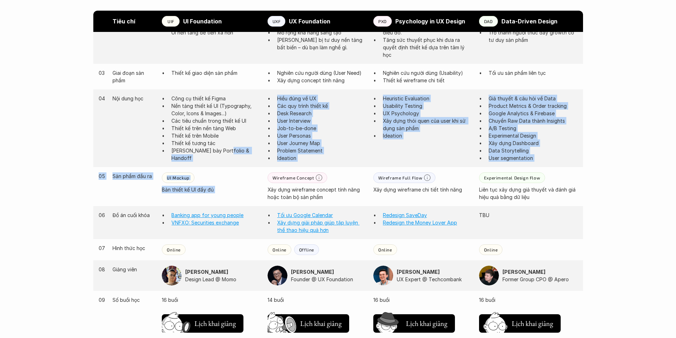
click at [234, 203] on div "05 Sản phẩm đầu ra UI Mockup Bản thiết kế UI đầy đủ Wireframe Concept Xây dựng …" at bounding box center [338, 186] width 490 height 39
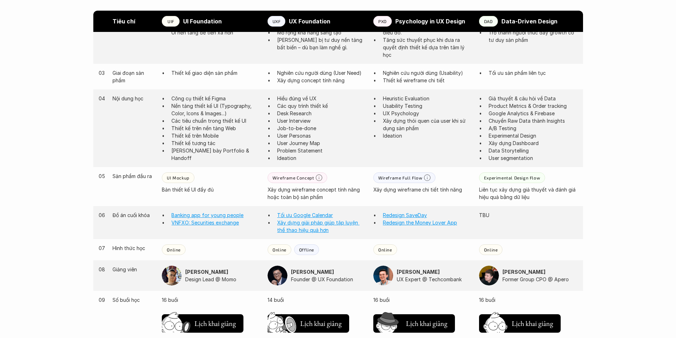
click at [164, 172] on div "05 Sản phẩm đầu ra UI Mockup Bản thiết kế UI đầy đủ Wireframe Concept Xây dựng …" at bounding box center [338, 186] width 490 height 39
drag, startPoint x: 164, startPoint y: 172, endPoint x: 216, endPoint y: 197, distance: 57.7
click at [216, 197] on div "05 Sản phẩm đầu ra UI Mockup Bản thiết kế UI đầy đủ Wireframe Concept Xây dựng …" at bounding box center [338, 186] width 490 height 39
drag, startPoint x: 217, startPoint y: 197, endPoint x: 368, endPoint y: 199, distance: 151.1
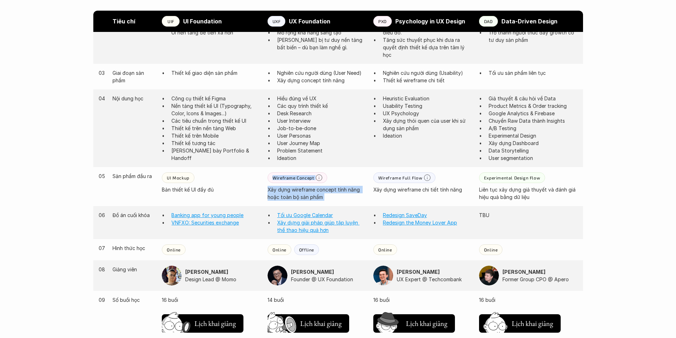
click at [368, 199] on div "05 Sản phẩm đầu ra UI Mockup Bản thiết kế UI đầy đủ Wireframe Concept Xây dựng …" at bounding box center [338, 186] width 490 height 39
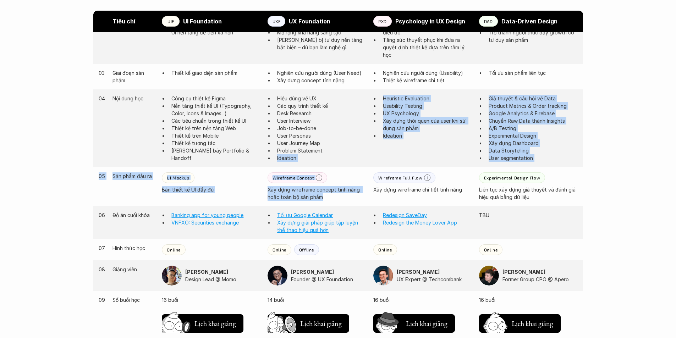
drag, startPoint x: 366, startPoint y: 199, endPoint x: 258, endPoint y: 166, distance: 113.5
click at [258, 166] on div "03 Giai đoạn sản phẩm Thiết kế giao diện sản phẩm Nghiên cứu người dùng (User N…" at bounding box center [338, 255] width 490 height 382
click at [257, 166] on div "04 Nội dung học Công cụ thiết kế Figma Nền tảng thiết kế UI (Typography, Color,…" at bounding box center [338, 128] width 490 height 78
drag, startPoint x: 257, startPoint y: 166, endPoint x: 443, endPoint y: 199, distance: 188.4
click at [443, 199] on div "03 Giai đoạn sản phẩm Thiết kế giao diện sản phẩm Nghiên cứu người dùng (User N…" at bounding box center [338, 255] width 490 height 382
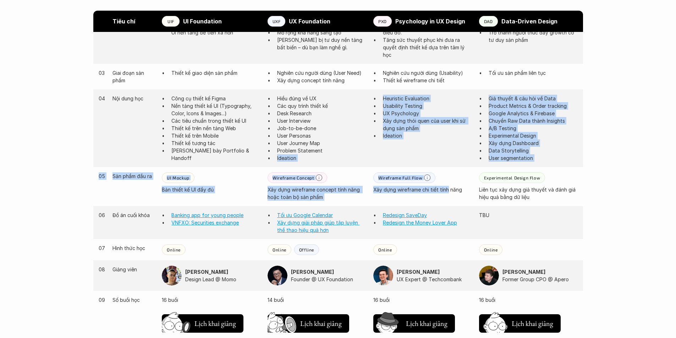
click at [443, 199] on div "05 Sản phẩm đầu ra UI Mockup Bản thiết kế UI đầy đủ Wireframe Concept Xây dựng …" at bounding box center [338, 186] width 490 height 39
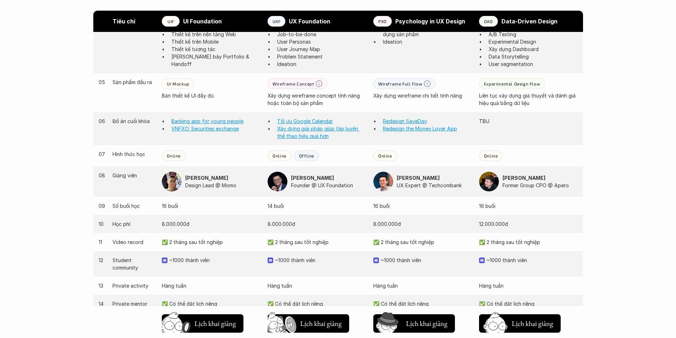
scroll to position [603, 0]
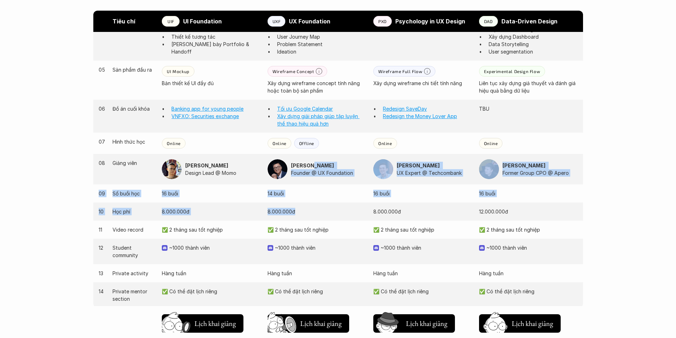
drag, startPoint x: 324, startPoint y: 198, endPoint x: 312, endPoint y: 152, distance: 47.2
click at [312, 152] on div "03 Giai đoạn sản phẩm Thiết kế giao diện sản phẩm Nghiên cứu người dùng (User N…" at bounding box center [338, 148] width 490 height 382
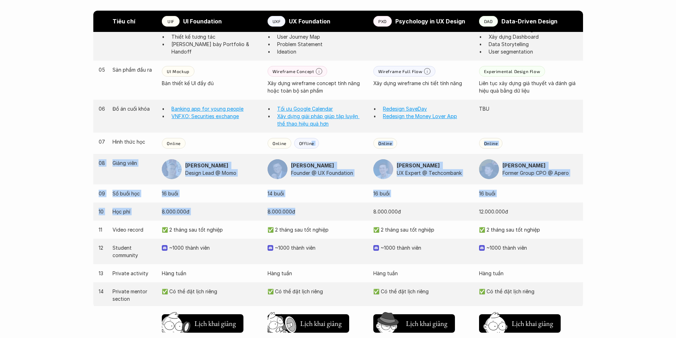
click at [312, 149] on div "07 Hình thức học Online Online Offline Online Online" at bounding box center [338, 143] width 490 height 21
drag, startPoint x: 316, startPoint y: 146, endPoint x: 338, endPoint y: 209, distance: 67.3
click at [338, 209] on div "03 Giai đoạn sản phẩm Thiết kế giao diện sản phẩm Nghiên cứu người dùng (User N…" at bounding box center [338, 148] width 490 height 382
click at [338, 209] on p "8.000.000đ" at bounding box center [316, 211] width 99 height 7
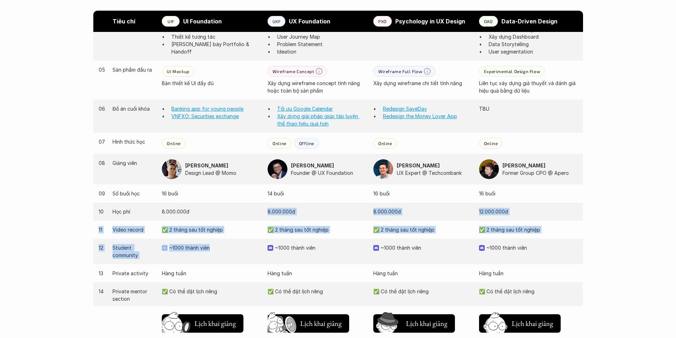
drag, startPoint x: 213, startPoint y: 211, endPoint x: 225, endPoint y: 254, distance: 44.7
click at [225, 254] on div "03 Giai đoạn sản phẩm Thiết kế giao diện sản phẩm Nghiên cứu người dùng (User N…" at bounding box center [338, 148] width 490 height 382
click at [225, 254] on div "12 Student community ~1000 thành viên ~1000 thành viên ~1000 thành viên ~1000 t…" at bounding box center [338, 252] width 490 height 26
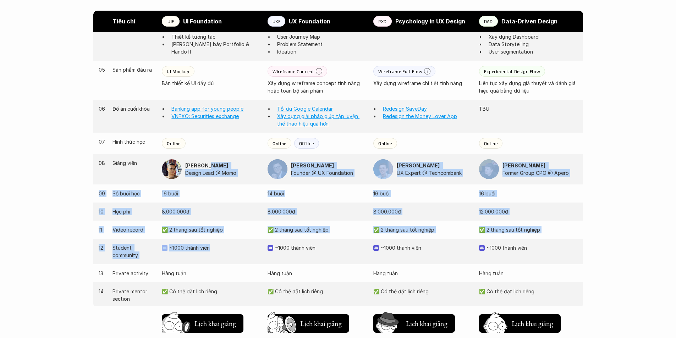
drag, startPoint x: 211, startPoint y: 172, endPoint x: 226, endPoint y: 245, distance: 75.2
click at [226, 245] on div "03 Giai đoạn sản phẩm Thiết kế giao diện sản phẩm Nghiên cứu người dùng (User N…" at bounding box center [338, 148] width 490 height 382
click at [226, 245] on p "~1000 thành viên" at bounding box center [214, 247] width 91 height 7
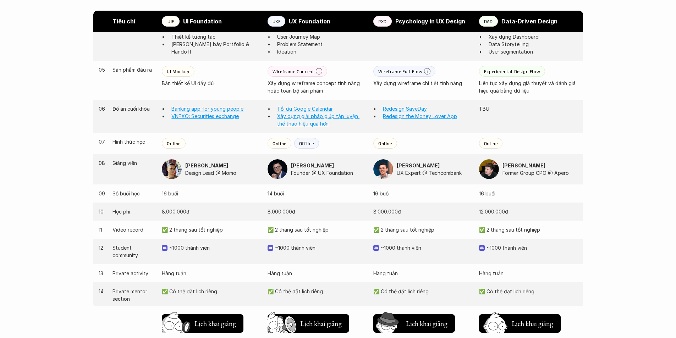
drag, startPoint x: 226, startPoint y: 245, endPoint x: 228, endPoint y: 186, distance: 59.3
click at [228, 186] on div "03 Giai đoạn sản phẩm Thiết kế giao diện sản phẩm Nghiên cứu người dùng (User N…" at bounding box center [338, 148] width 490 height 382
click at [228, 186] on div "09 Số buổi học 16 buổi 14 buổi 16 buổi 16 buổi" at bounding box center [338, 193] width 490 height 18
drag, startPoint x: 231, startPoint y: 208, endPoint x: 239, endPoint y: 261, distance: 53.5
click at [239, 261] on div "03 Giai đoạn sản phẩm Thiết kế giao diện sản phẩm Nghiên cứu người dùng (User N…" at bounding box center [338, 148] width 490 height 382
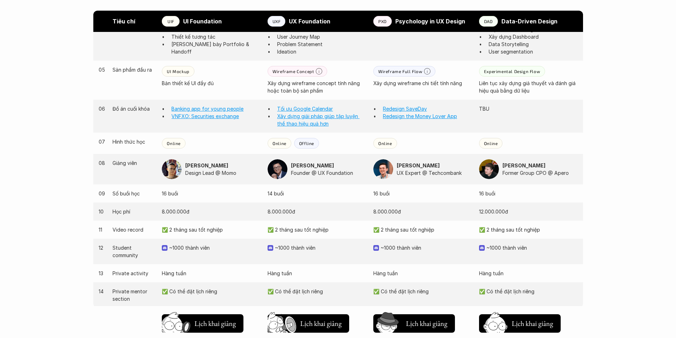
click at [239, 261] on div "12 Student community ~1000 thành viên ~1000 thành viên ~1000 thành viên ~1000 t…" at bounding box center [338, 252] width 490 height 26
drag, startPoint x: 239, startPoint y: 261, endPoint x: 230, endPoint y: 196, distance: 65.2
click at [230, 196] on div "03 Giai đoạn sản phẩm Thiết kế giao diện sản phẩm Nghiên cứu người dùng (User N…" at bounding box center [338, 148] width 490 height 382
click at [230, 196] on p "16 buổi" at bounding box center [211, 193] width 99 height 7
drag, startPoint x: 230, startPoint y: 196, endPoint x: 239, endPoint y: 256, distance: 60.3
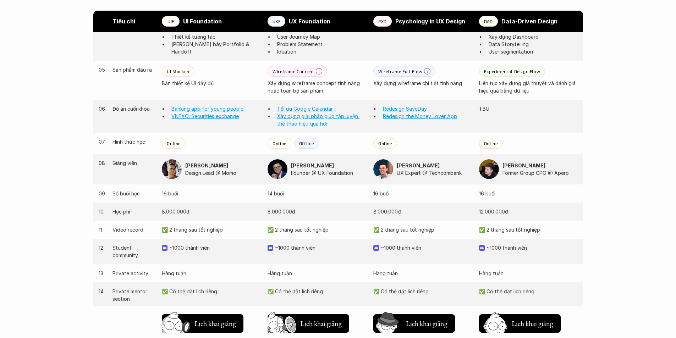
click at [239, 256] on div "03 Giai đoạn sản phẩm Thiết kế giao diện sản phẩm Nghiên cứu người dùng (User N…" at bounding box center [338, 148] width 490 height 382
click at [239, 256] on div "12 Student community ~1000 thành viên ~1000 thành viên ~1000 thành viên ~1000 t…" at bounding box center [338, 252] width 490 height 26
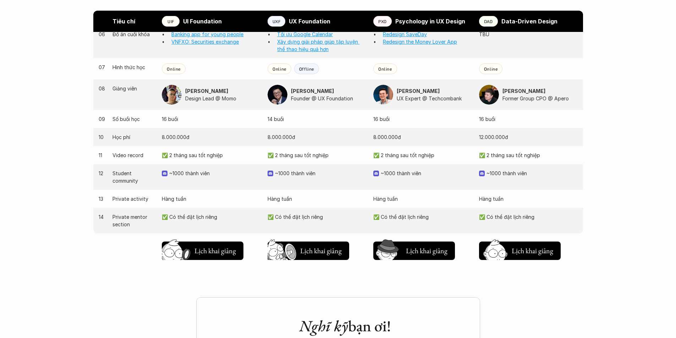
scroll to position [709, 0]
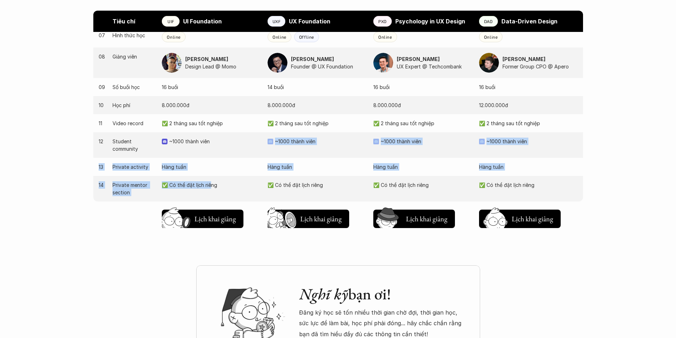
drag, startPoint x: 211, startPoint y: 198, endPoint x: 214, endPoint y: 149, distance: 49.7
click at [214, 149] on div "03 Giai đoạn sản phẩm Thiết kế giao diện sản phẩm Nghiên cứu người dùng (User N…" at bounding box center [338, 42] width 490 height 382
click at [214, 149] on div "12 Student community ~1000 thành viên ~1000 thành viên ~1000 thành viên ~1000 t…" at bounding box center [338, 145] width 490 height 26
drag, startPoint x: 214, startPoint y: 149, endPoint x: 221, endPoint y: 192, distance: 44.0
click at [221, 192] on div "03 Giai đoạn sản phẩm Thiết kế giao diện sản phẩm Nghiên cứu người dùng (User N…" at bounding box center [338, 42] width 490 height 382
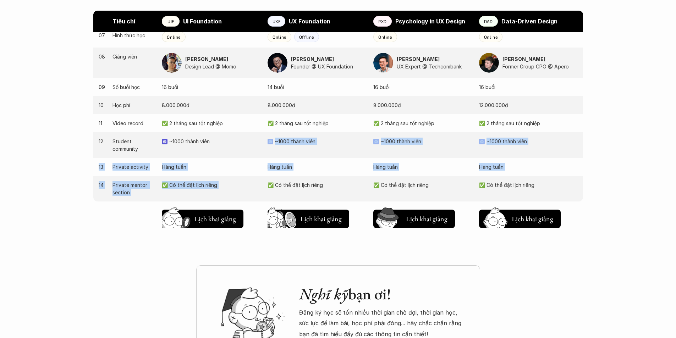
click at [221, 192] on div "14 Private mentor section ✅ Có thể đặt lịch riêng ✅ Có thể đặt lịch riêng ✅ Có …" at bounding box center [338, 189] width 490 height 26
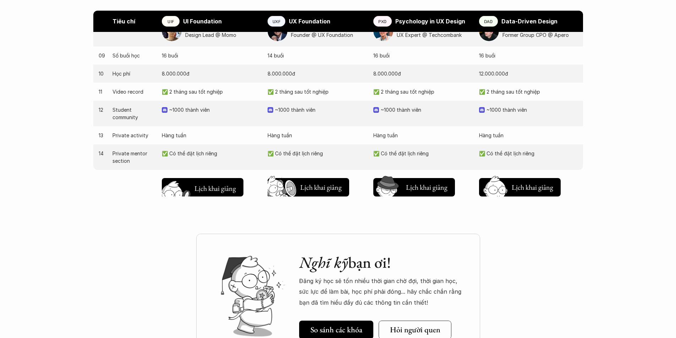
scroll to position [851, 0]
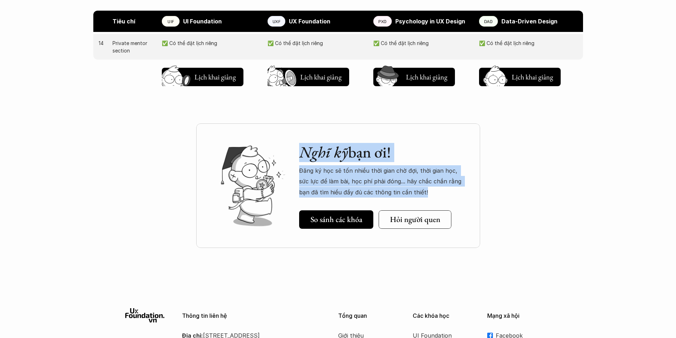
drag, startPoint x: 408, startPoint y: 188, endPoint x: 290, endPoint y: 143, distance: 125.6
click at [291, 143] on div "Nghĩ kỹ bạn ơi! Đăng ký học sẽ tốn nhiều thời gian chờ đợi, thời gian học, sức …" at bounding box center [338, 185] width 284 height 125
click at [290, 143] on img at bounding box center [253, 186] width 88 height 88
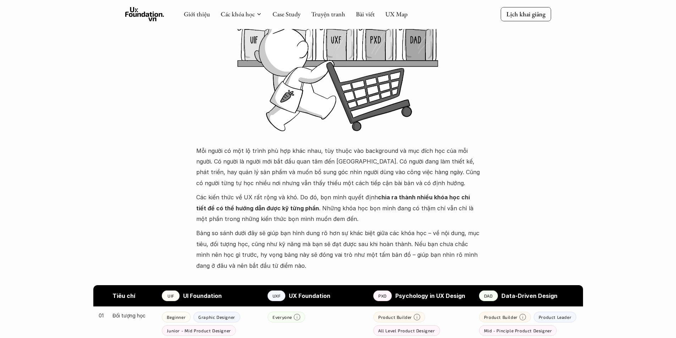
scroll to position [0, 0]
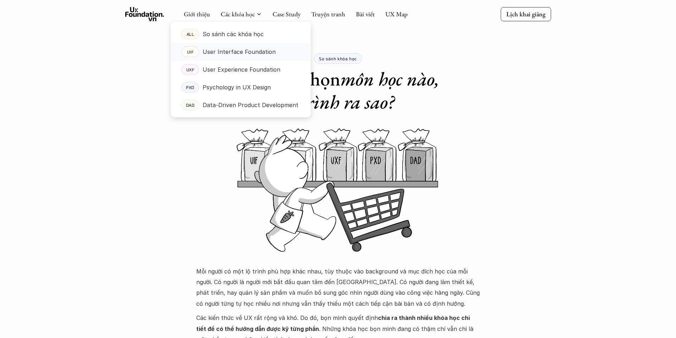
click at [223, 55] on p "User Interface Foundation" at bounding box center [239, 51] width 73 height 11
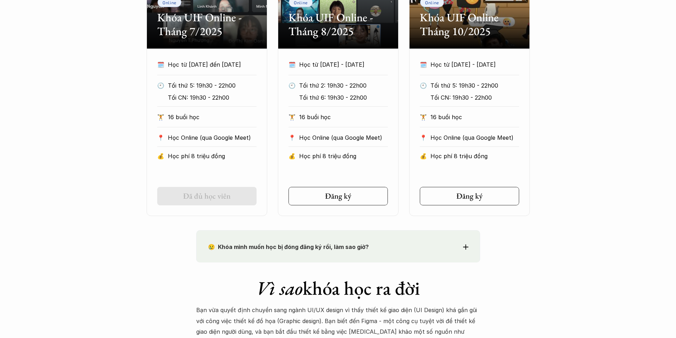
scroll to position [426, 0]
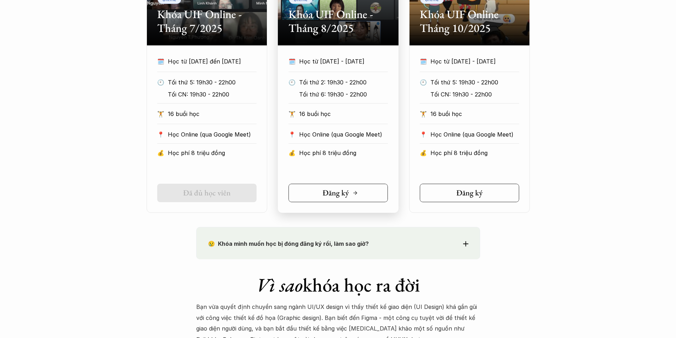
click at [339, 196] on h5 "Đăng ký" at bounding box center [335, 192] width 26 height 9
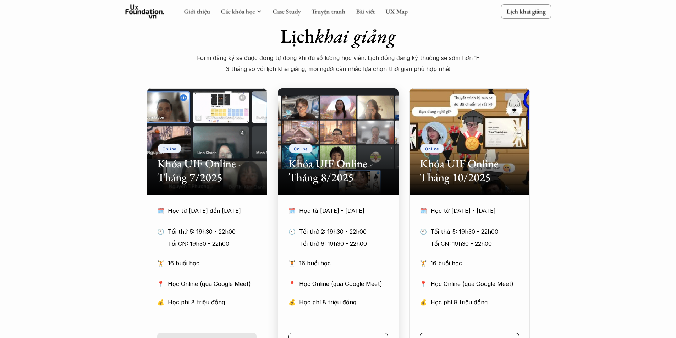
scroll to position [248, 0]
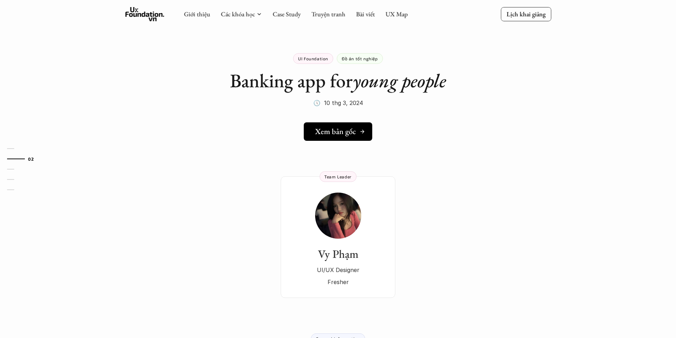
click at [331, 128] on h5 "Xem bản gốc" at bounding box center [335, 131] width 41 height 9
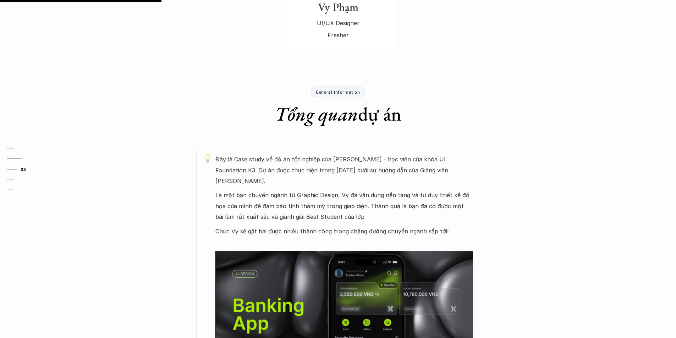
scroll to position [248, 0]
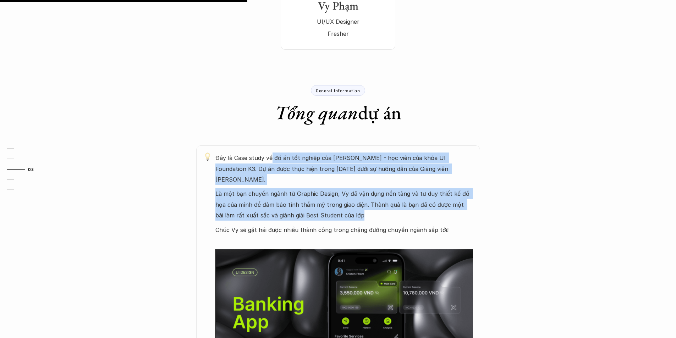
drag, startPoint x: 272, startPoint y: 156, endPoint x: 376, endPoint y: 200, distance: 113.0
click at [376, 200] on div "Đây là Case study về đồ án tốt nghiệp của [PERSON_NAME] - học viên của khóa UI …" at bounding box center [344, 270] width 258 height 234
click at [376, 200] on p "Là một bạn chuyển ngành từ Graphic Design, Vy đã vận dụng nền tảng và tư duy th…" at bounding box center [344, 204] width 258 height 32
drag, startPoint x: 367, startPoint y: 199, endPoint x: 224, endPoint y: 143, distance: 153.7
click at [224, 143] on div "General Information Tổng quan dự án Đây là Case study về đồ án tốt nghiệp của V…" at bounding box center [338, 229] width 426 height 330
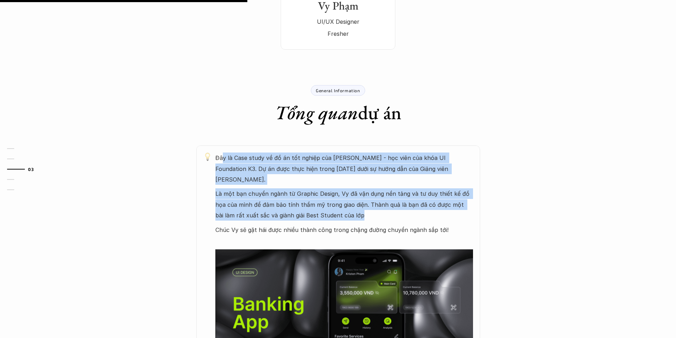
click at [223, 143] on div "General Information Tổng quan dự án Đây là Case study về đồ án tốt nghiệp của V…" at bounding box center [338, 229] width 426 height 330
drag, startPoint x: 223, startPoint y: 143, endPoint x: 381, endPoint y: 200, distance: 168.0
click at [381, 200] on div "General Information Tổng quan dự án Đây là Case study về đồ án tốt nghiệp của V…" at bounding box center [338, 229] width 426 height 330
click at [381, 200] on p "Là một bạn chuyển ngành từ Graphic Design, Vy đã vận dụng nền tảng và tư duy th…" at bounding box center [344, 204] width 258 height 32
drag, startPoint x: 381, startPoint y: 200, endPoint x: 196, endPoint y: 153, distance: 191.2
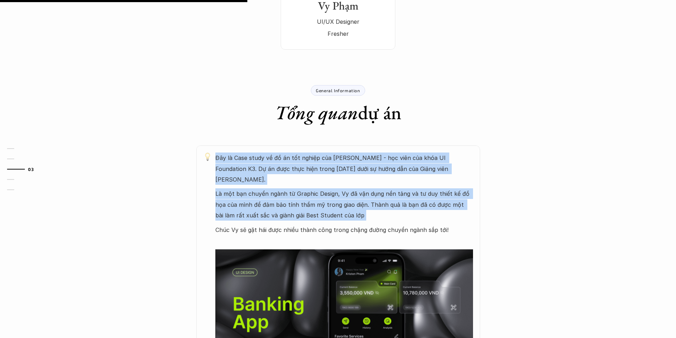
click at [196, 153] on div "Đây là Case study về đồ án tốt nghiệp của Vy Phạm - học viên của khóa UI Founda…" at bounding box center [338, 269] width 284 height 248
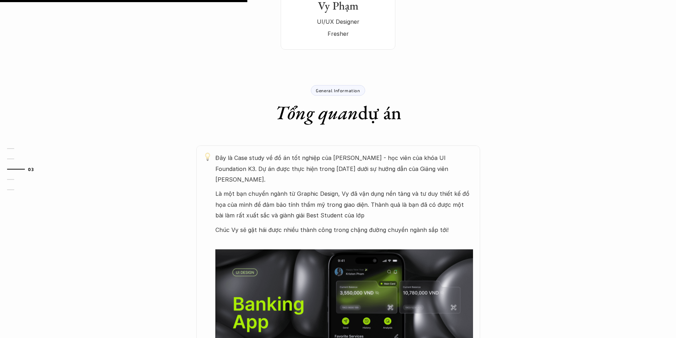
click at [196, 153] on div "Đây là Case study về đồ án tốt nghiệp của Vy Phạm - học viên của khóa UI Founda…" at bounding box center [338, 269] width 284 height 248
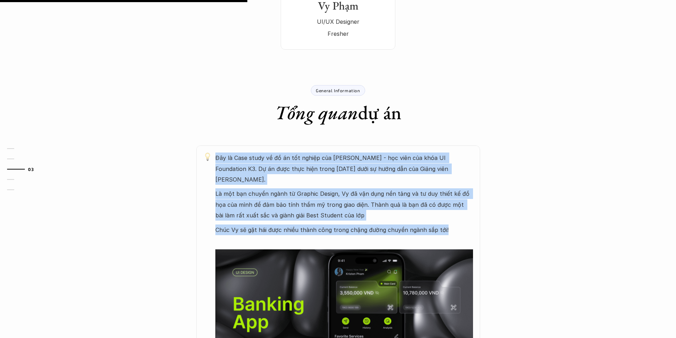
drag, startPoint x: 199, startPoint y: 153, endPoint x: 449, endPoint y: 219, distance: 259.3
click at [449, 219] on div "Đây là Case study về đồ án tốt nghiệp của Vy Phạm - học viên của khóa UI Founda…" at bounding box center [338, 269] width 284 height 248
click at [449, 225] on p "Chúc Vy sẽ gặt hái được nhiều thành công trong chặng đường chuyển ngành sắp tới!" at bounding box center [344, 230] width 258 height 11
drag, startPoint x: 449, startPoint y: 219, endPoint x: 219, endPoint y: 155, distance: 239.6
click at [219, 155] on div "Đây là Case study về đồ án tốt nghiệp của Vy Phạm - học viên của khóa UI Founda…" at bounding box center [344, 270] width 258 height 234
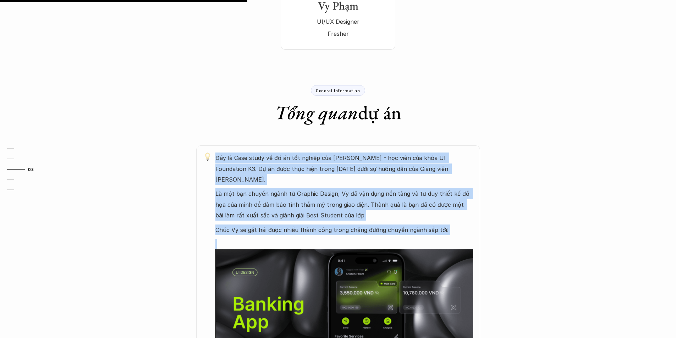
click at [219, 155] on p "Đây là Case study về đồ án tốt nghiệp của Vy Phạm - học viên của khóa UI Founda…" at bounding box center [344, 169] width 258 height 32
drag, startPoint x: 219, startPoint y: 155, endPoint x: 454, endPoint y: 226, distance: 246.4
click at [454, 226] on div "Đây là Case study về đồ án tốt nghiệp của Vy Phạm - học viên của khóa UI Founda…" at bounding box center [344, 270] width 258 height 234
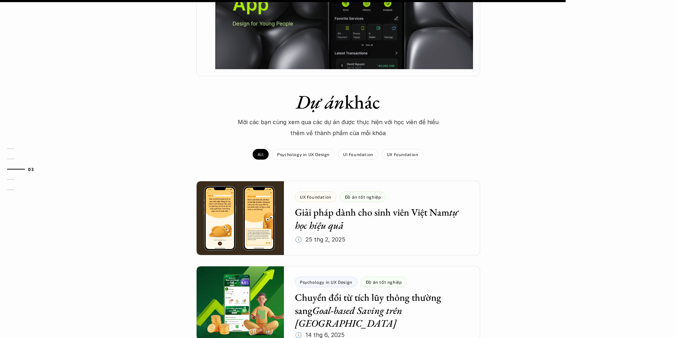
scroll to position [568, 0]
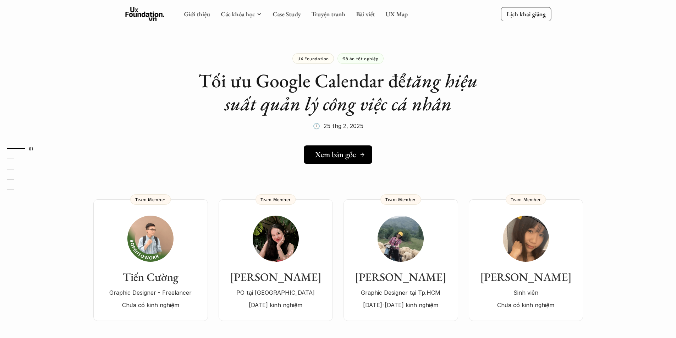
click at [338, 156] on h5 "Xem bản gốc" at bounding box center [335, 154] width 41 height 9
click at [33, 184] on div "01 02 03 04 05" at bounding box center [35, 169] width 71 height 338
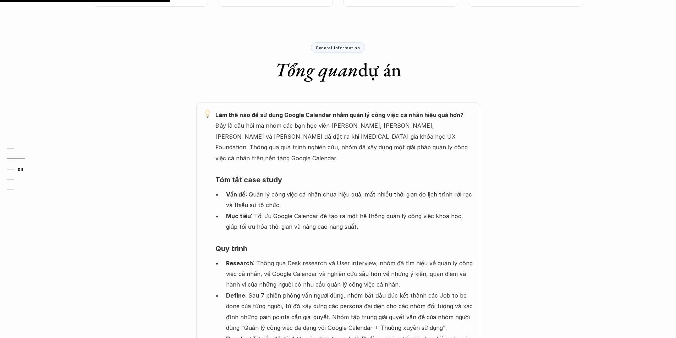
scroll to position [319, 0]
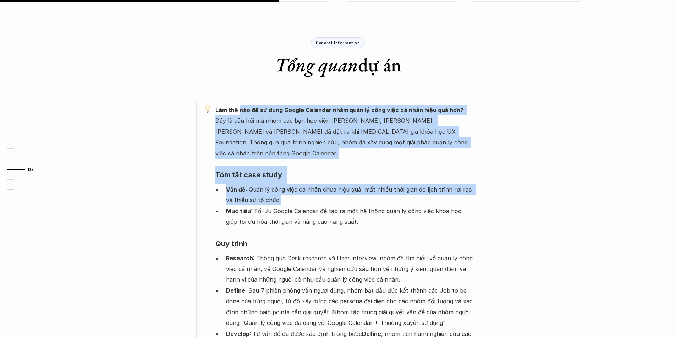
drag, startPoint x: 340, startPoint y: 194, endPoint x: 236, endPoint y: 98, distance: 141.8
click at [236, 98] on div "Làm thế nào để sử dụng Google Calendar nhằm quản lý công việc cá nhân hiệu quả …" at bounding box center [338, 258] width 284 height 321
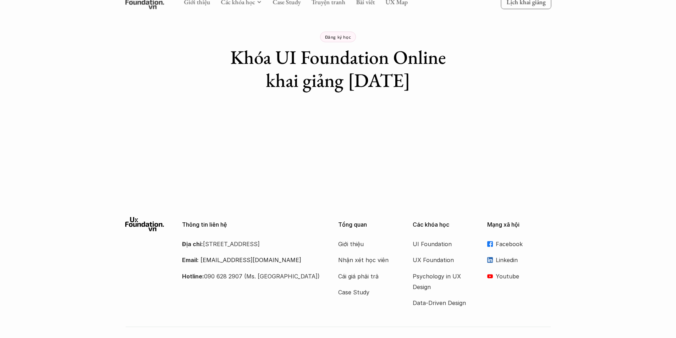
scroll to position [43, 0]
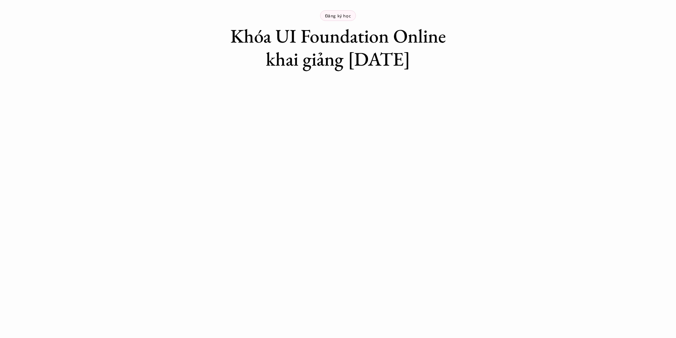
drag, startPoint x: 206, startPoint y: 80, endPoint x: 216, endPoint y: 85, distance: 11.0
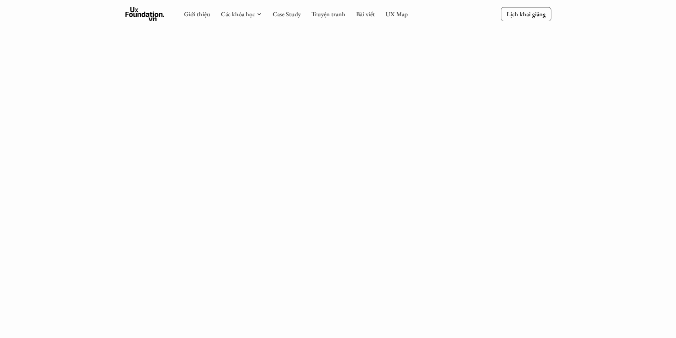
scroll to position [0, 0]
